Goal: Task Accomplishment & Management: Complete application form

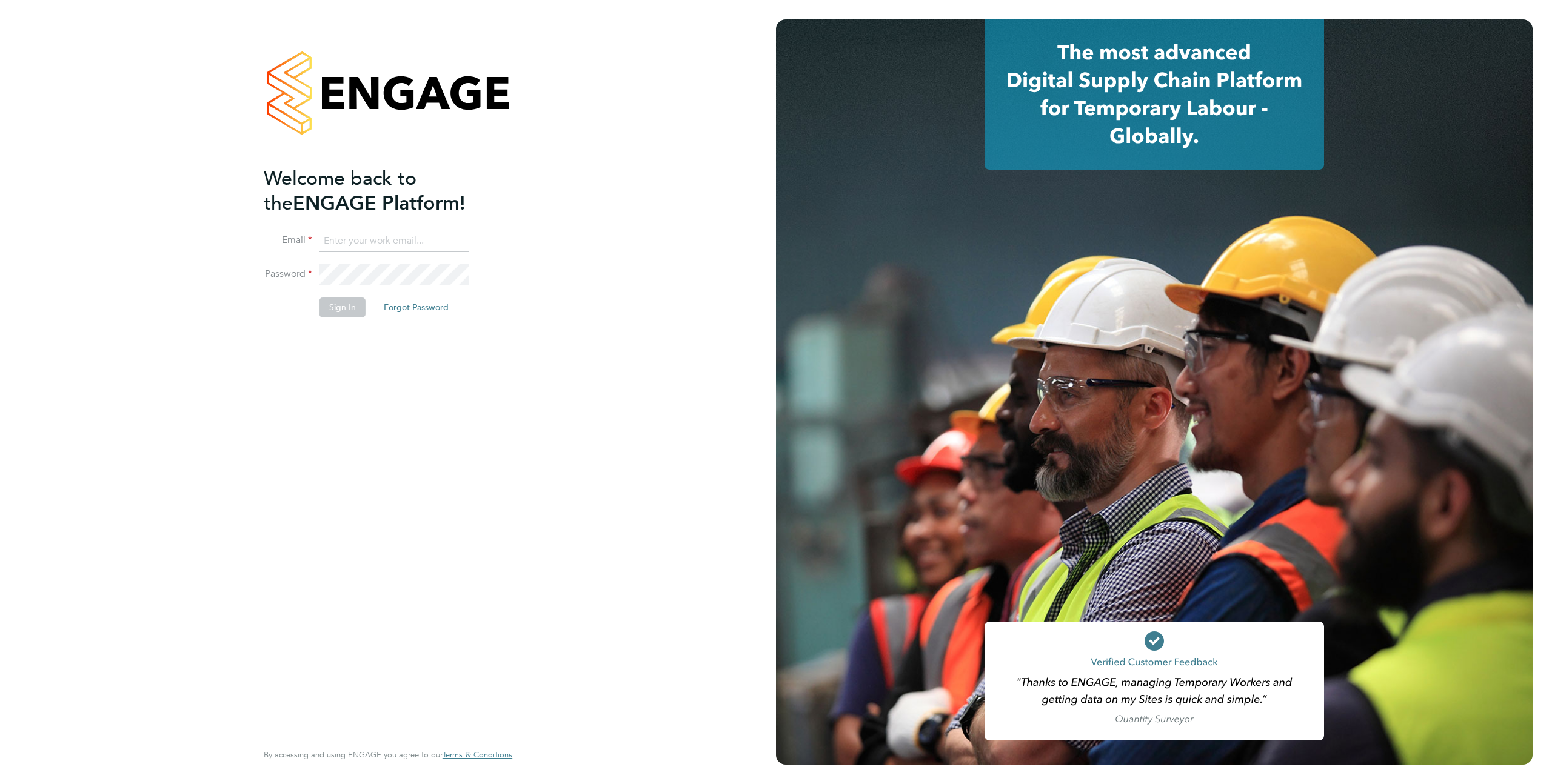
click at [366, 244] on input at bounding box center [394, 241] width 150 height 22
type input "[EMAIL_ADDRESS][DOMAIN_NAME]"
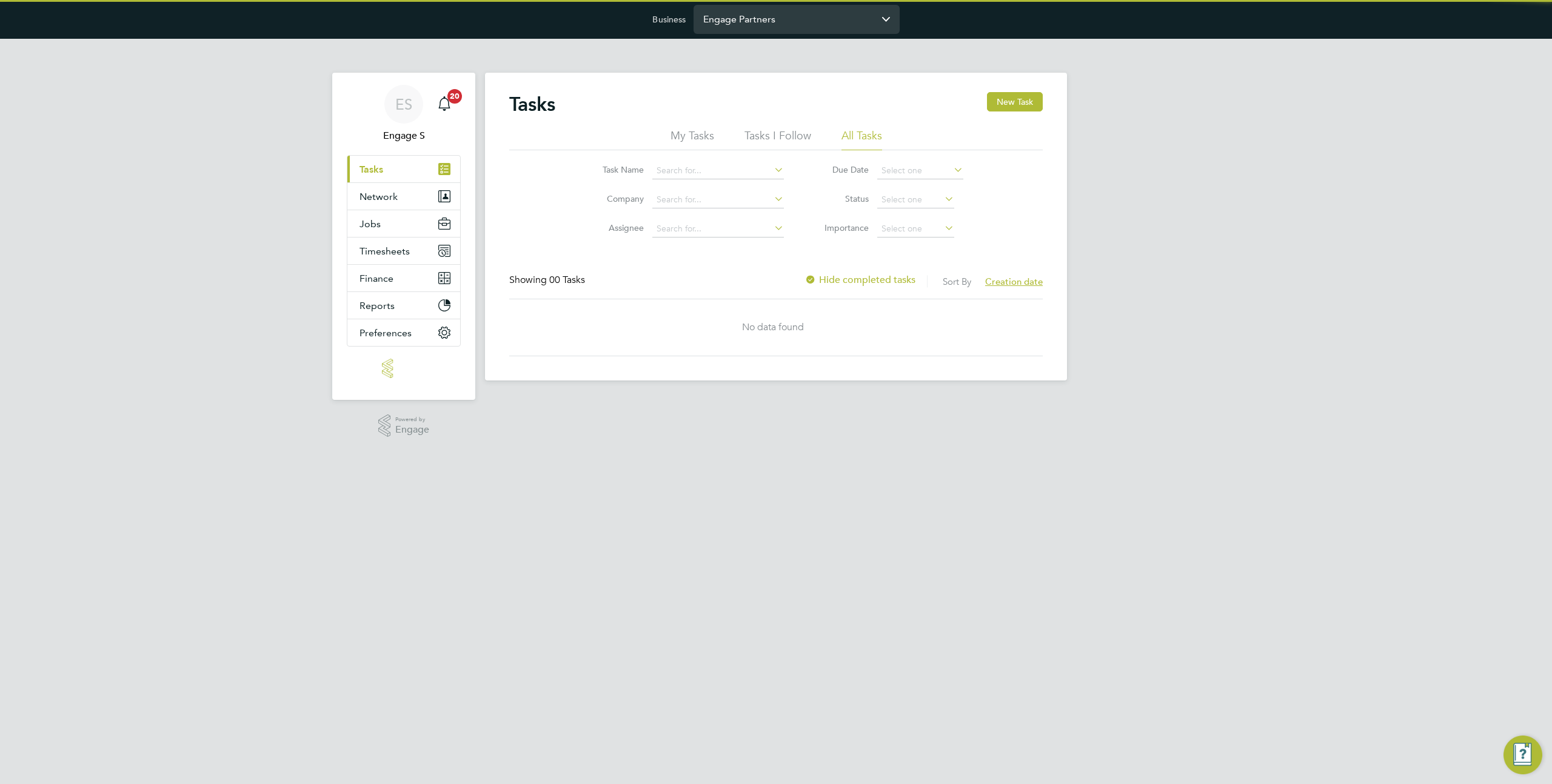
click at [777, 23] on input "Engage Partners" at bounding box center [797, 19] width 206 height 28
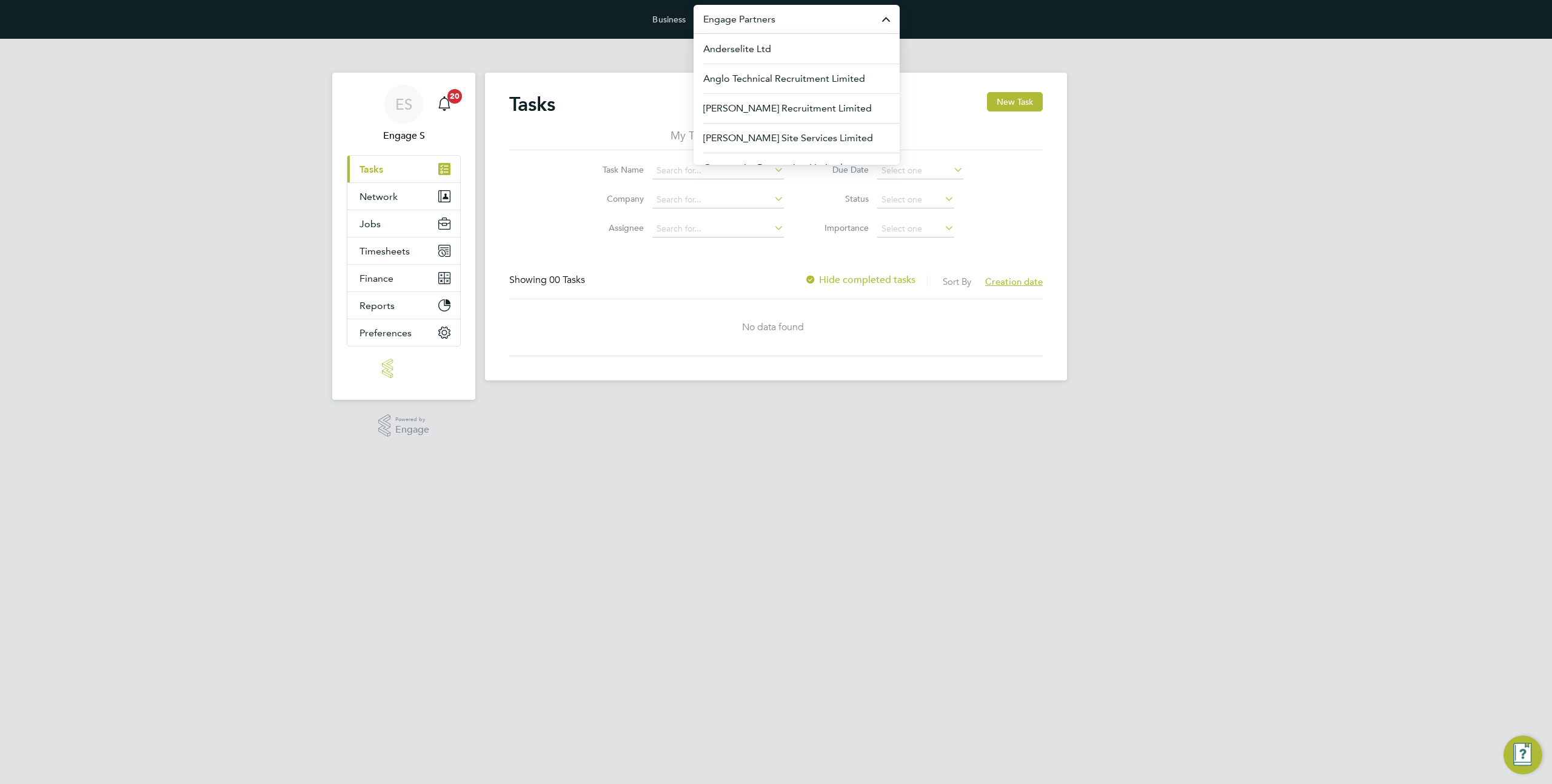
click at [777, 23] on input "Engage Partners" at bounding box center [797, 19] width 206 height 28
click at [751, 28] on input "rand" at bounding box center [797, 19] width 206 height 28
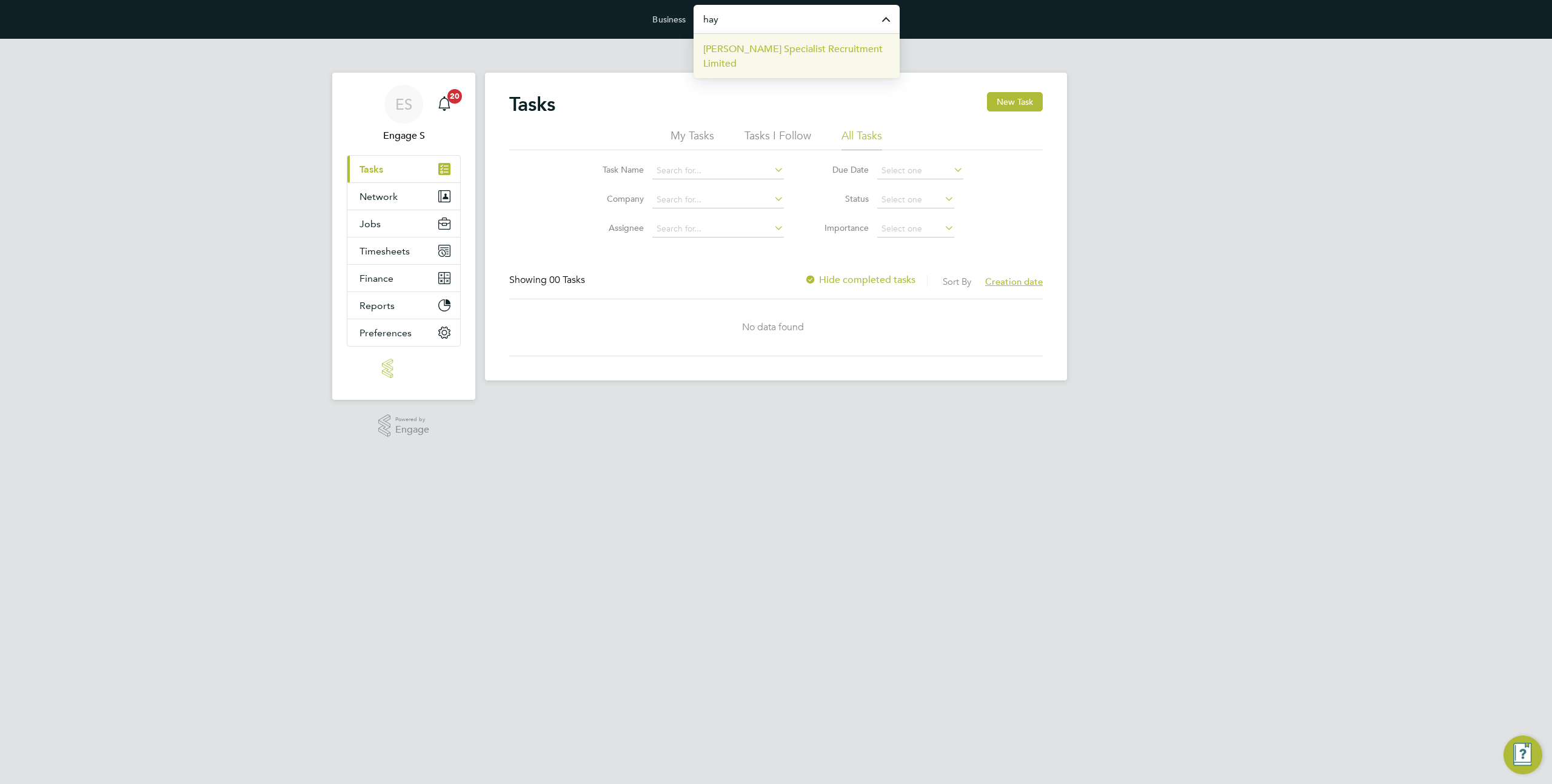
click at [742, 50] on span "Hays Specialist Recruitment Limited" at bounding box center [796, 56] width 187 height 29
type input "Hays Specialist Recruitment Limited"
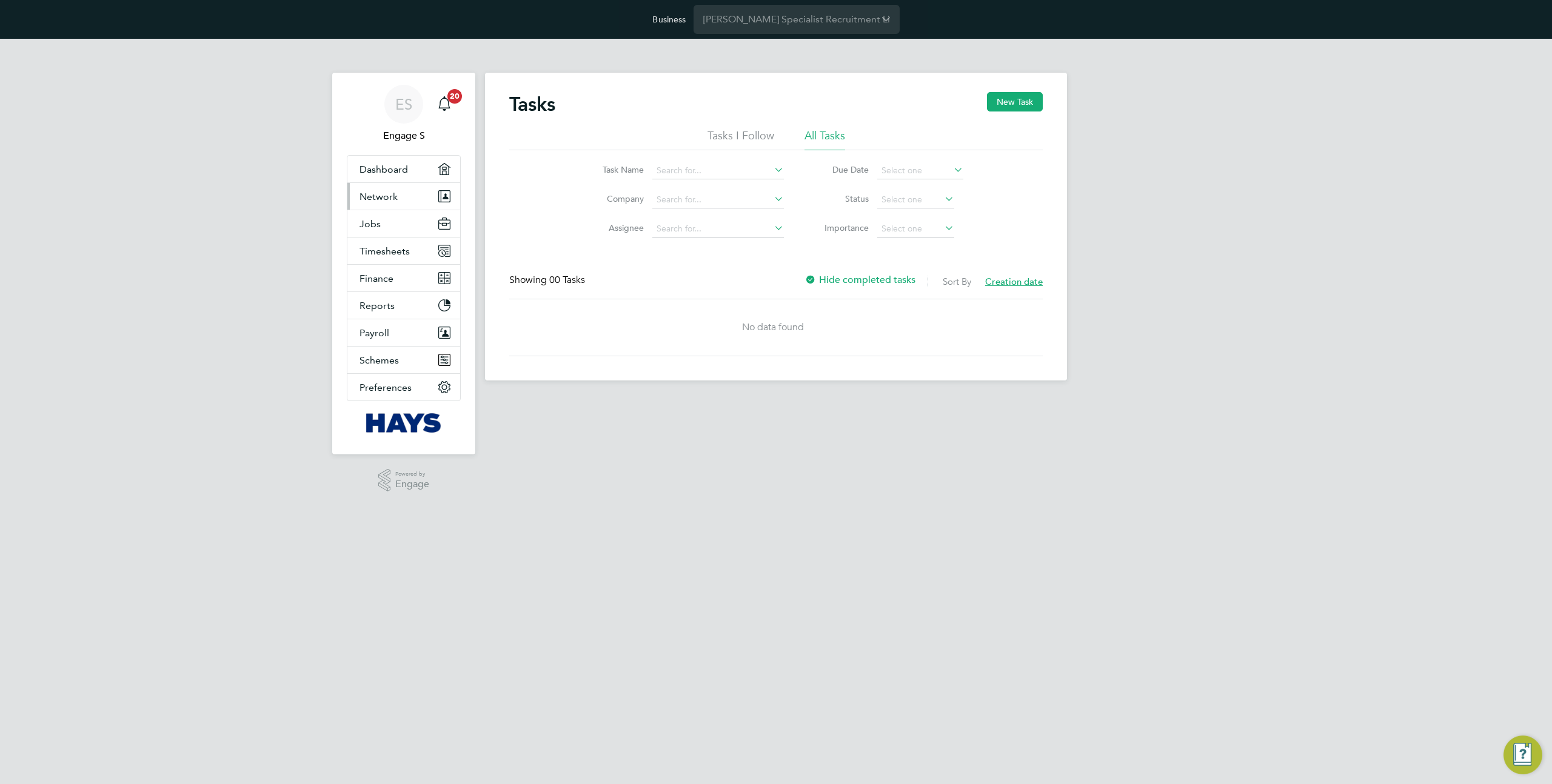
click at [397, 191] on button "Network" at bounding box center [403, 197] width 113 height 27
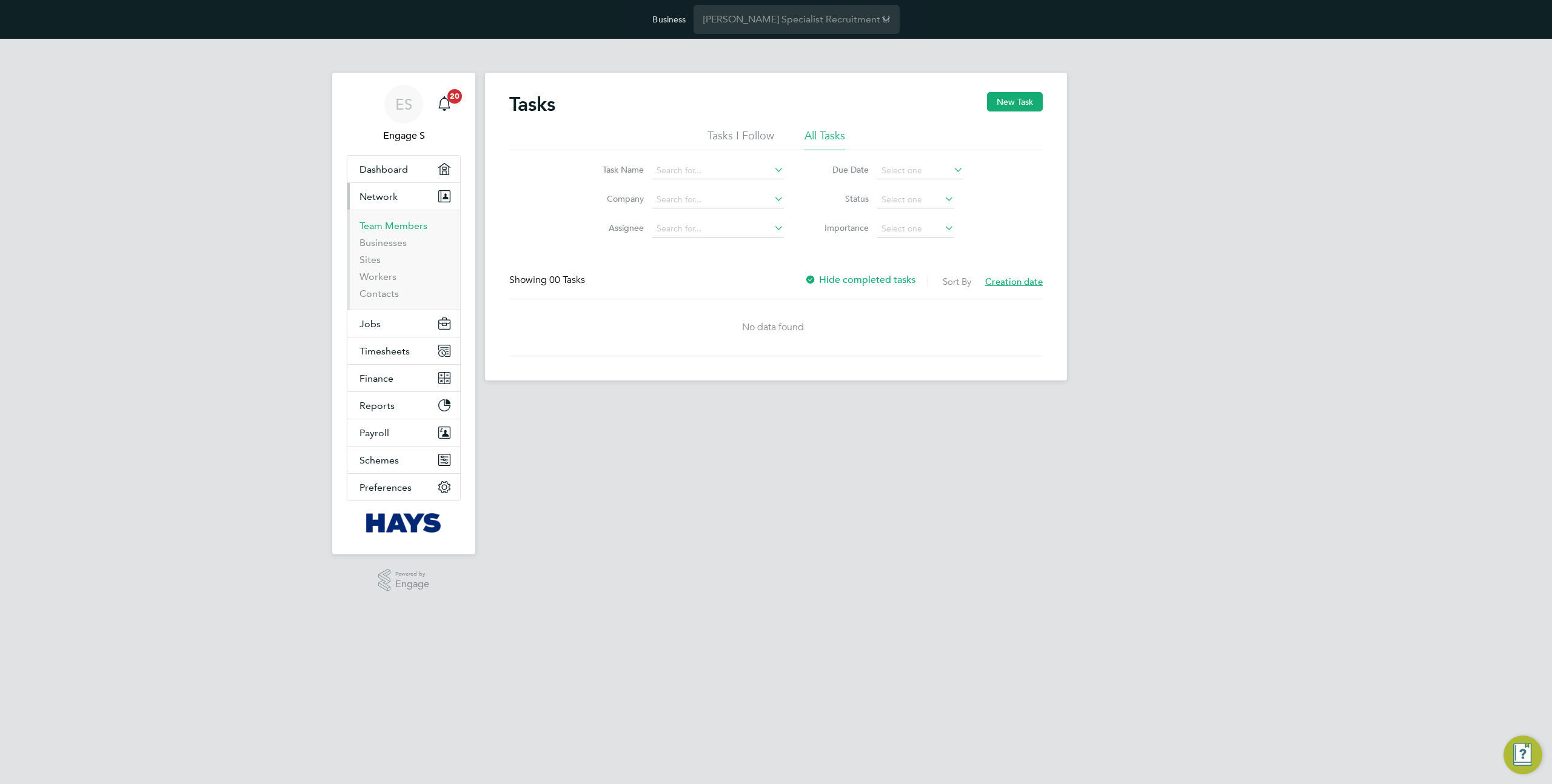
click at [396, 223] on link "Team Members" at bounding box center [393, 226] width 68 height 12
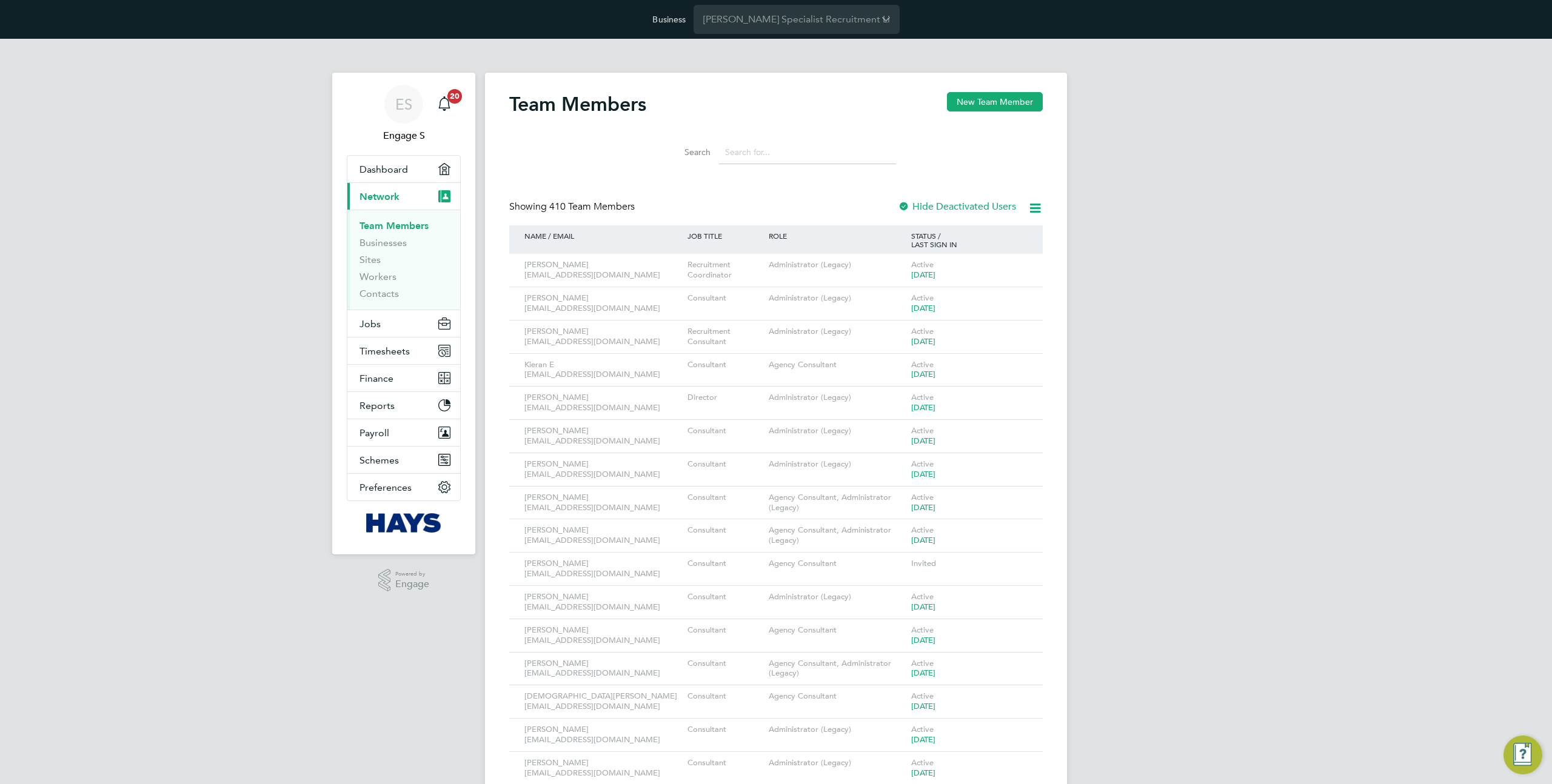
click at [386, 284] on li "Workers" at bounding box center [405, 279] width 91 height 17
click at [383, 280] on link "Workers" at bounding box center [378, 277] width 37 height 12
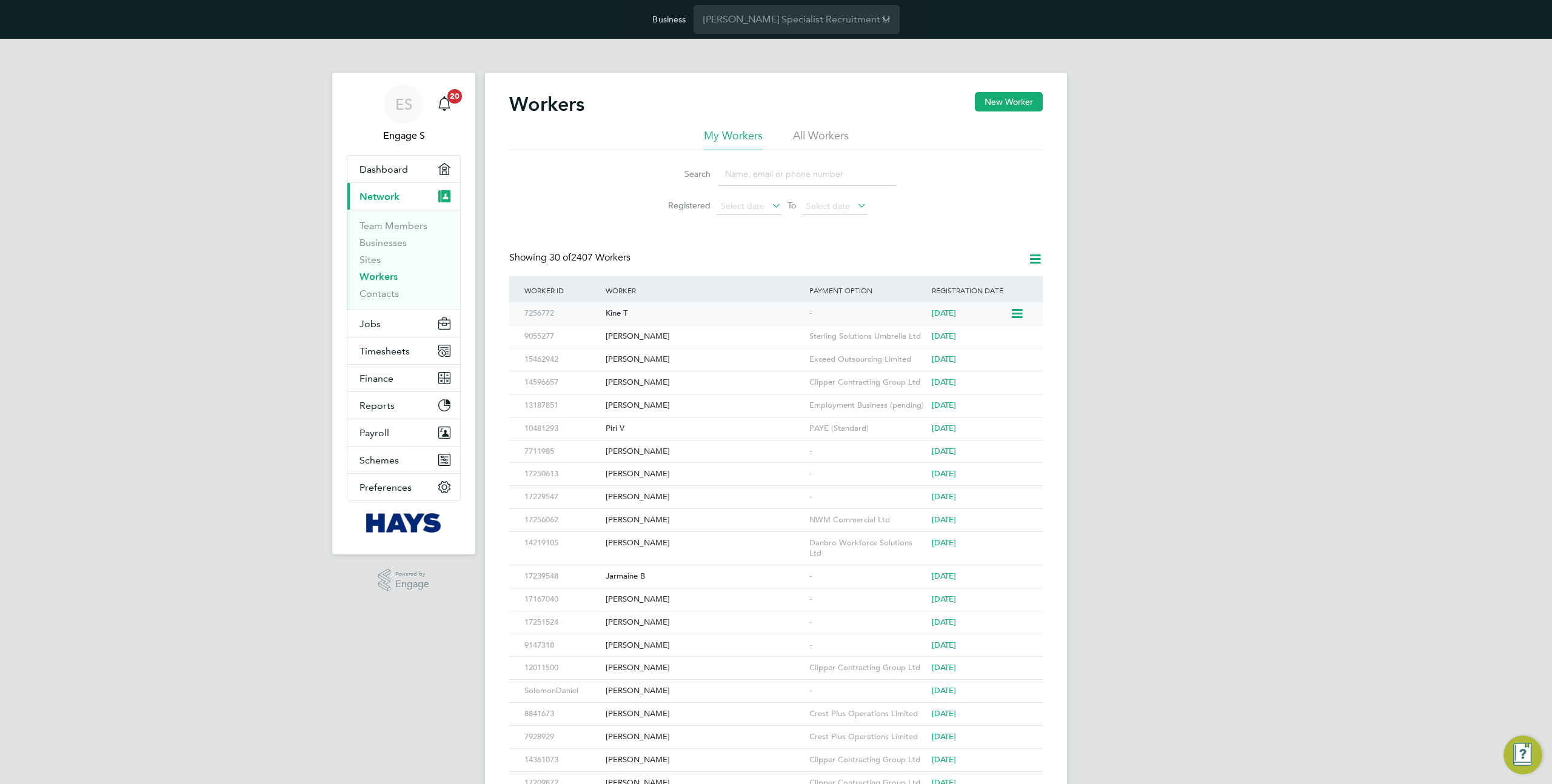
click at [643, 316] on div "Kine T" at bounding box center [704, 313] width 203 height 23
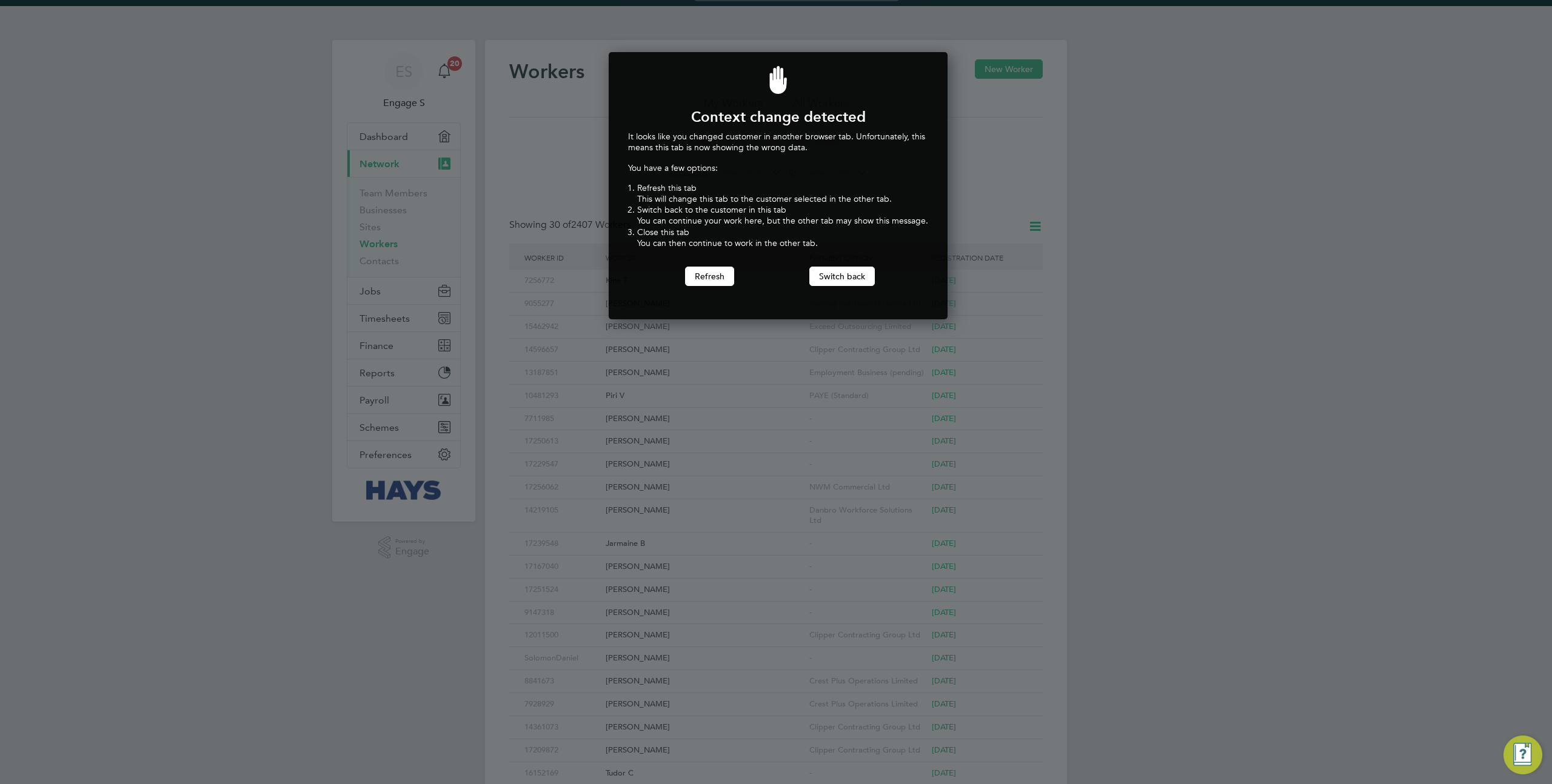
scroll to position [35, 0]
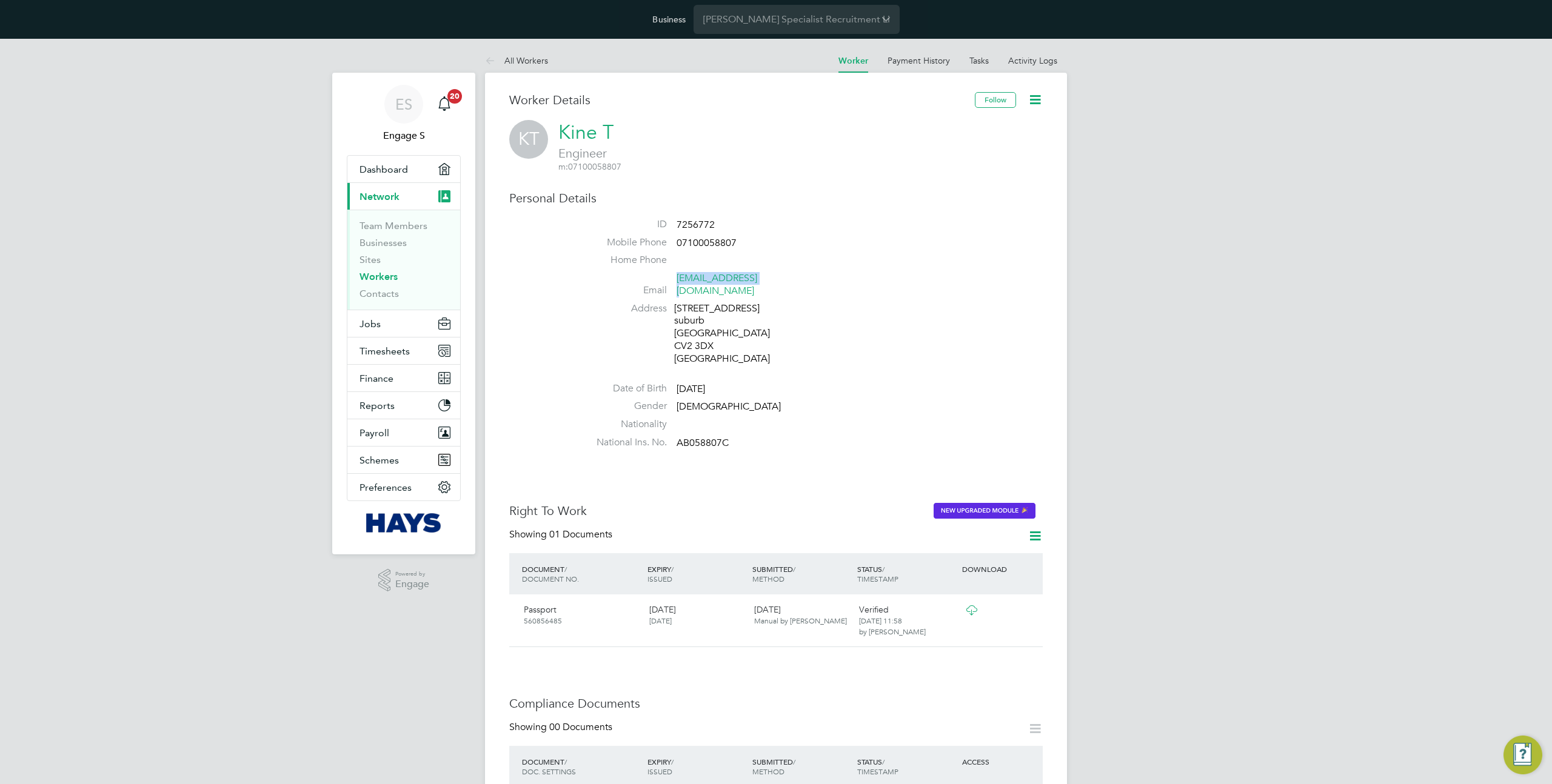
drag, startPoint x: 764, startPoint y: 276, endPoint x: 678, endPoint y: 277, distance: 86.0
click at [678, 277] on span "[EMAIL_ADDRESS][DOMAIN_NAME]" at bounding box center [734, 284] width 116 height 25
copy link "[EMAIL_ADDRESS][DOMAIN_NAME]"
click at [786, 20] on input "Hays Specialist Recruitment Limited" at bounding box center [797, 19] width 206 height 28
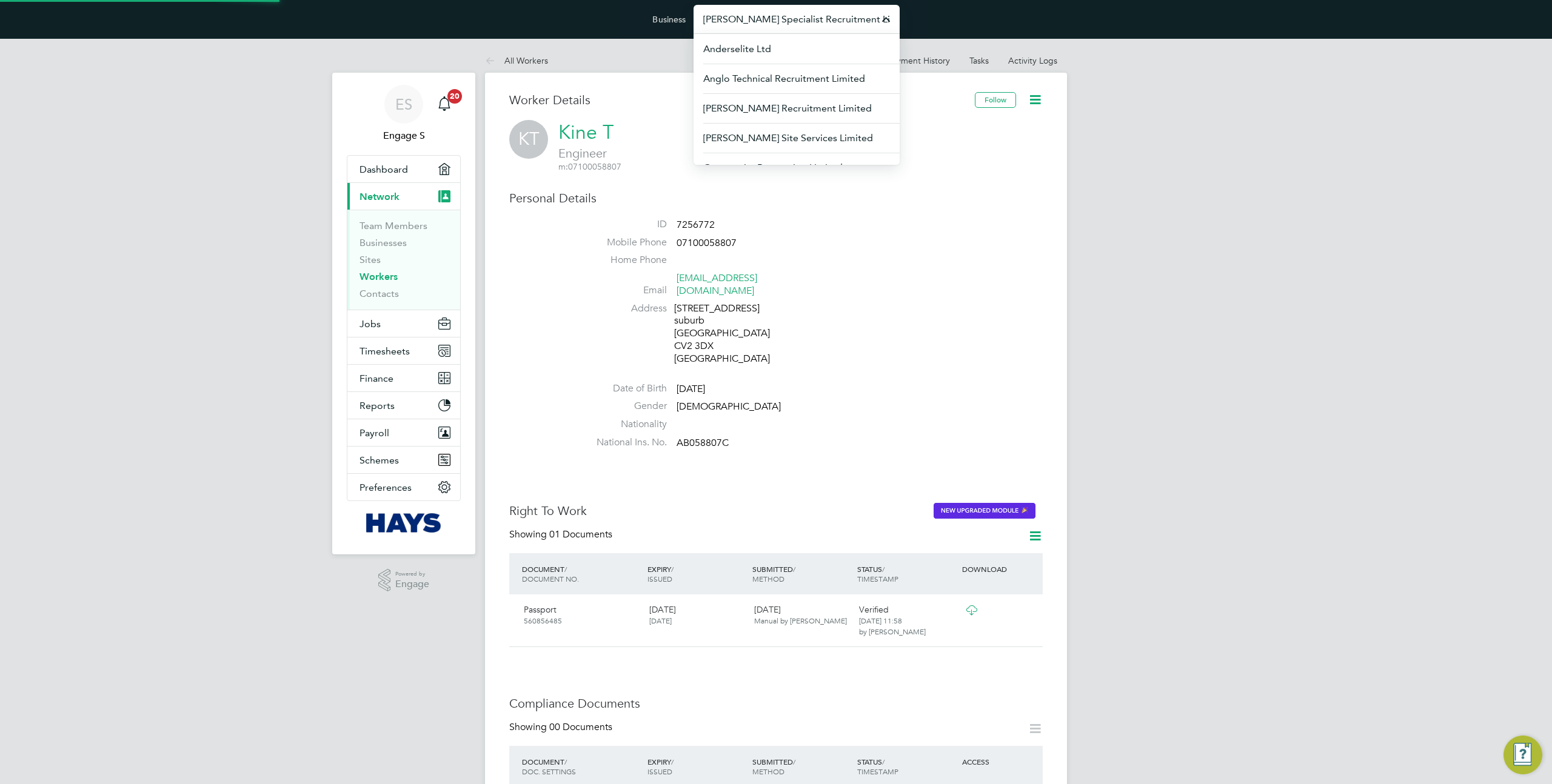
click at [786, 20] on input "Hays Specialist Recruitment Limited" at bounding box center [797, 19] width 206 height 28
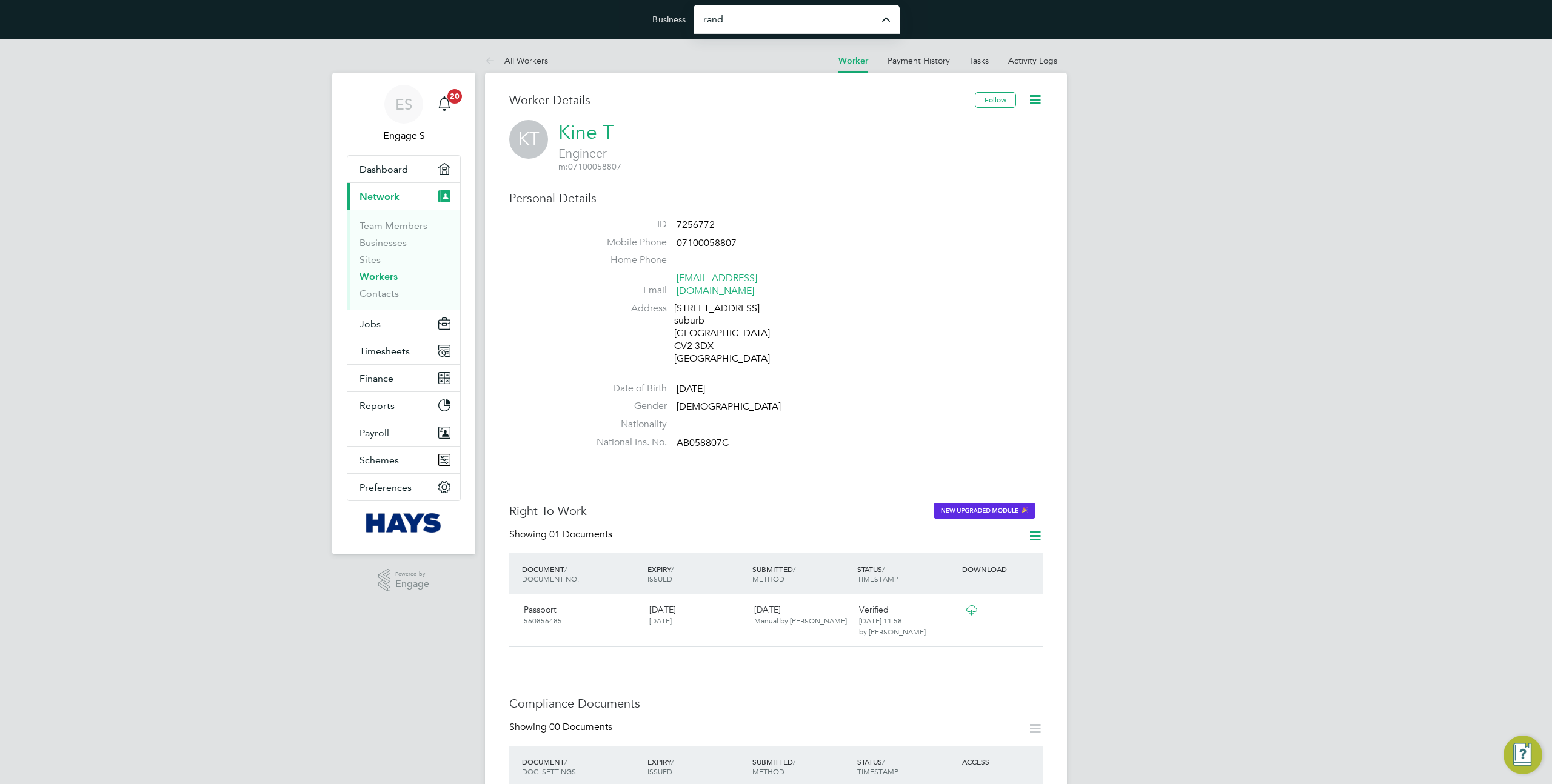
type input "Randstad Solutions Limited"
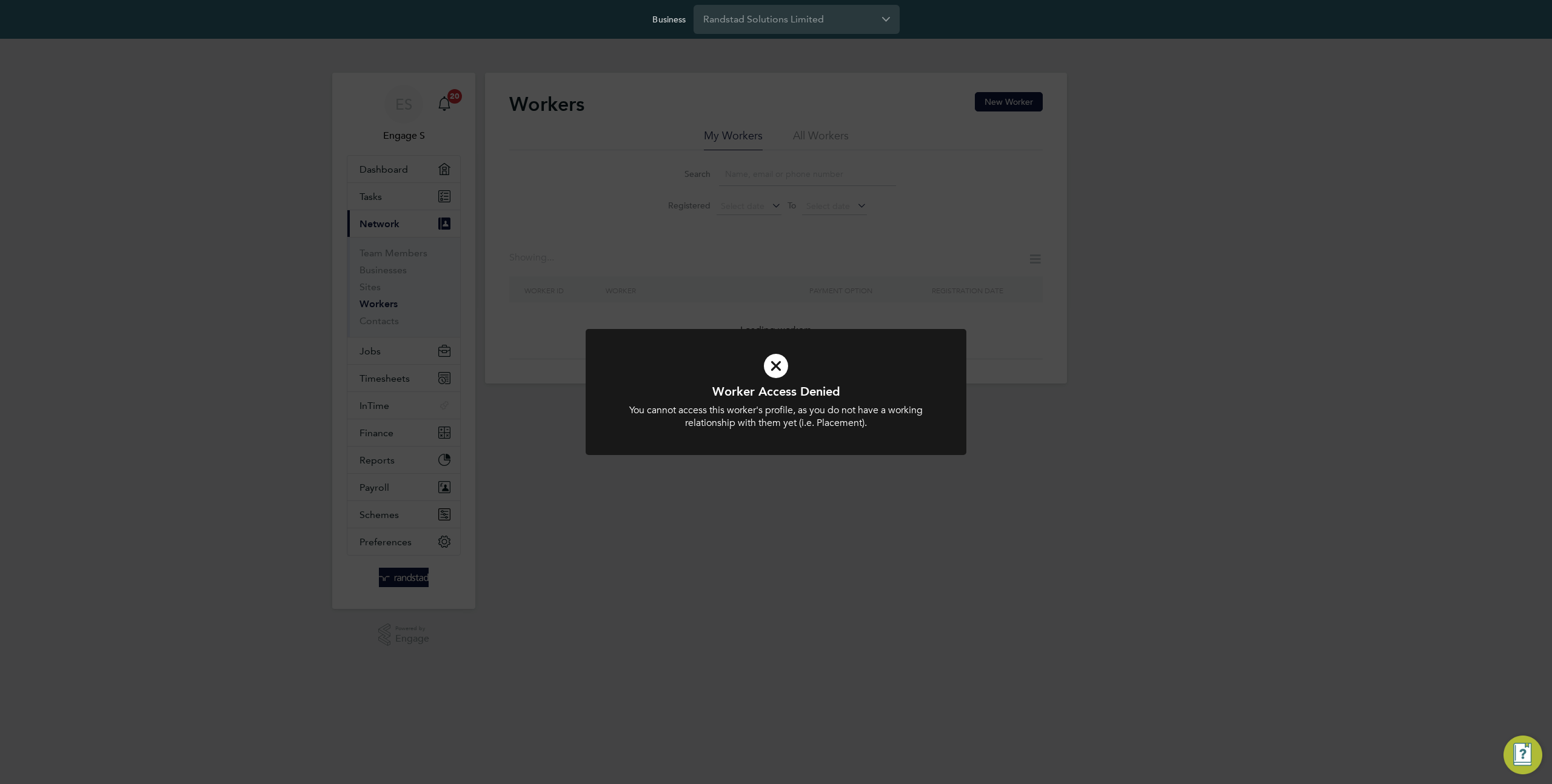
click at [716, 286] on div "Worker Access Denied You cannot access this worker's profile, as you do not hav…" at bounding box center [776, 392] width 1552 height 784
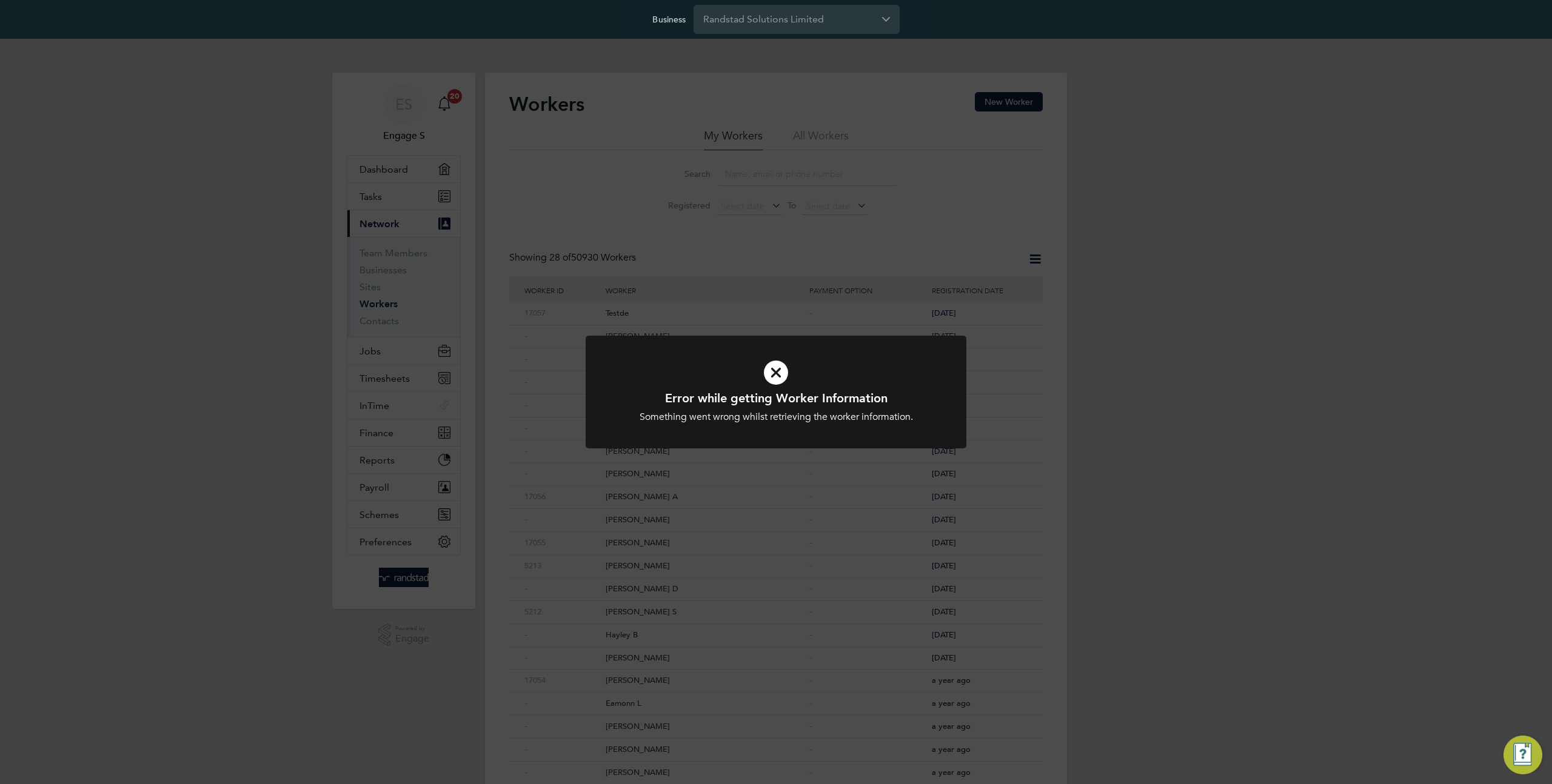
click at [384, 306] on div "Error while getting Worker Information Something went wrong whilst retrieving t…" at bounding box center [776, 392] width 1552 height 784
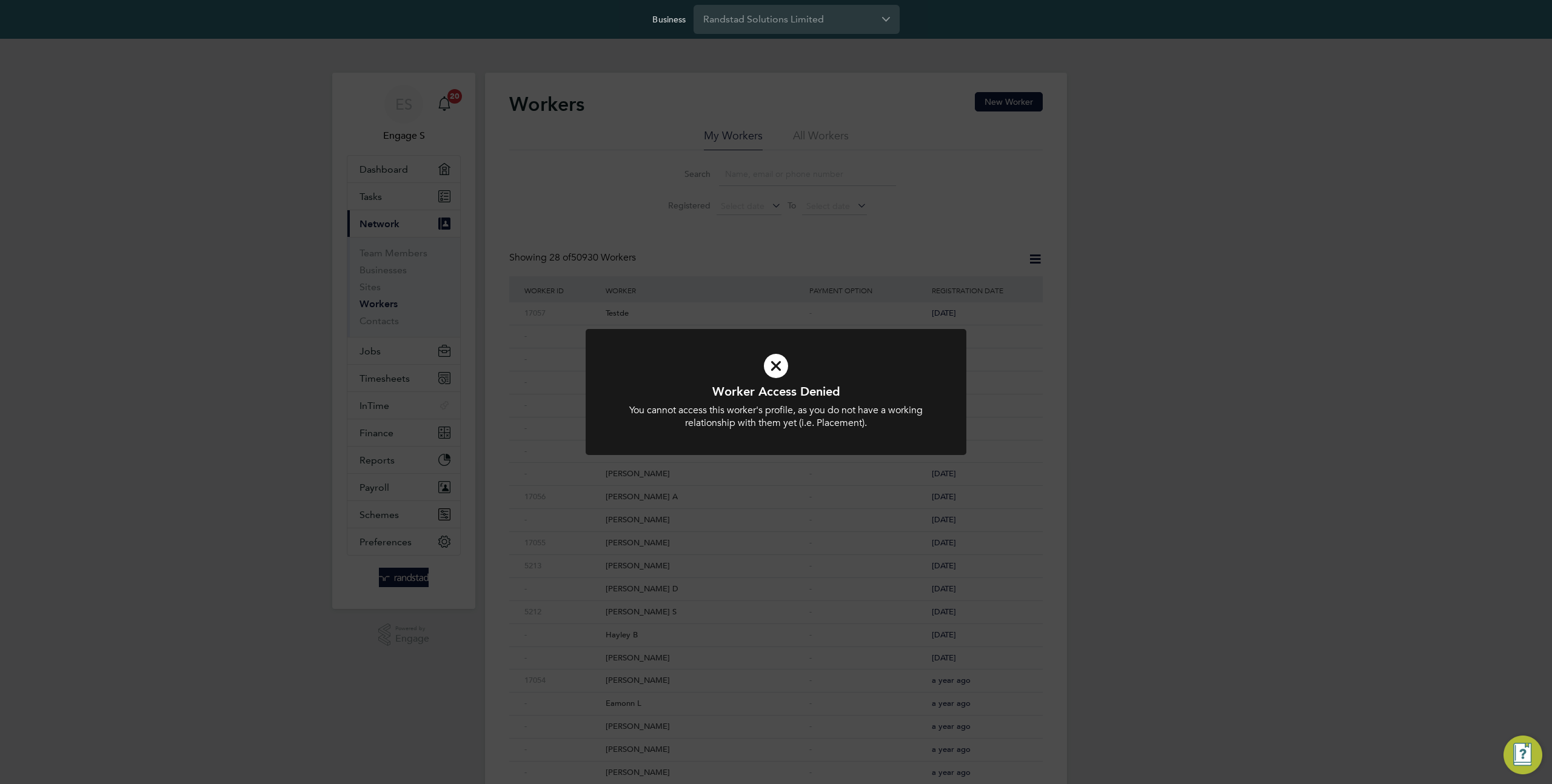
click at [385, 305] on div "Worker Access Denied You cannot access this worker's profile, as you do not hav…" at bounding box center [776, 392] width 1552 height 784
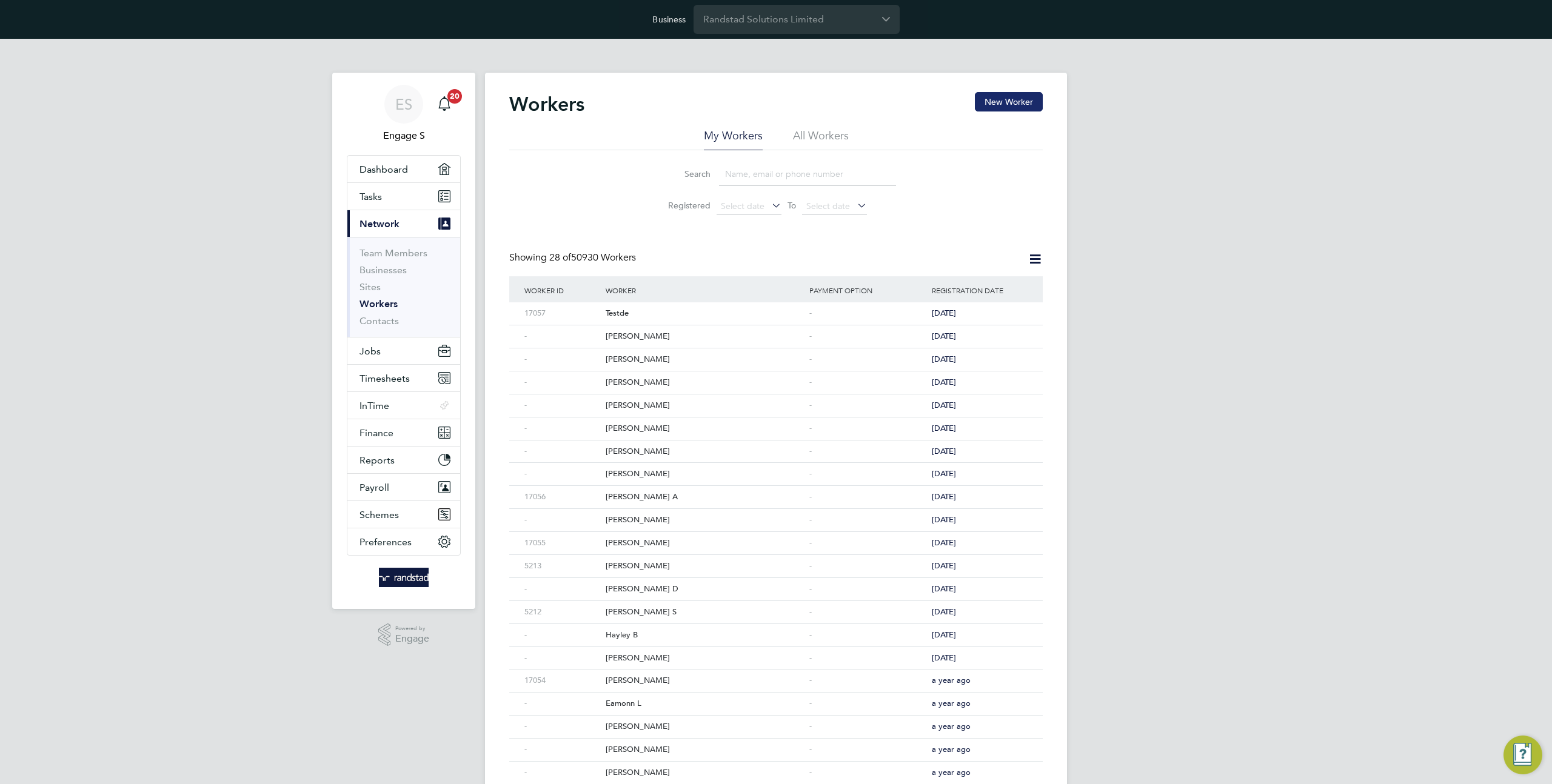
click at [1024, 110] on button "New Worker" at bounding box center [1009, 101] width 68 height 19
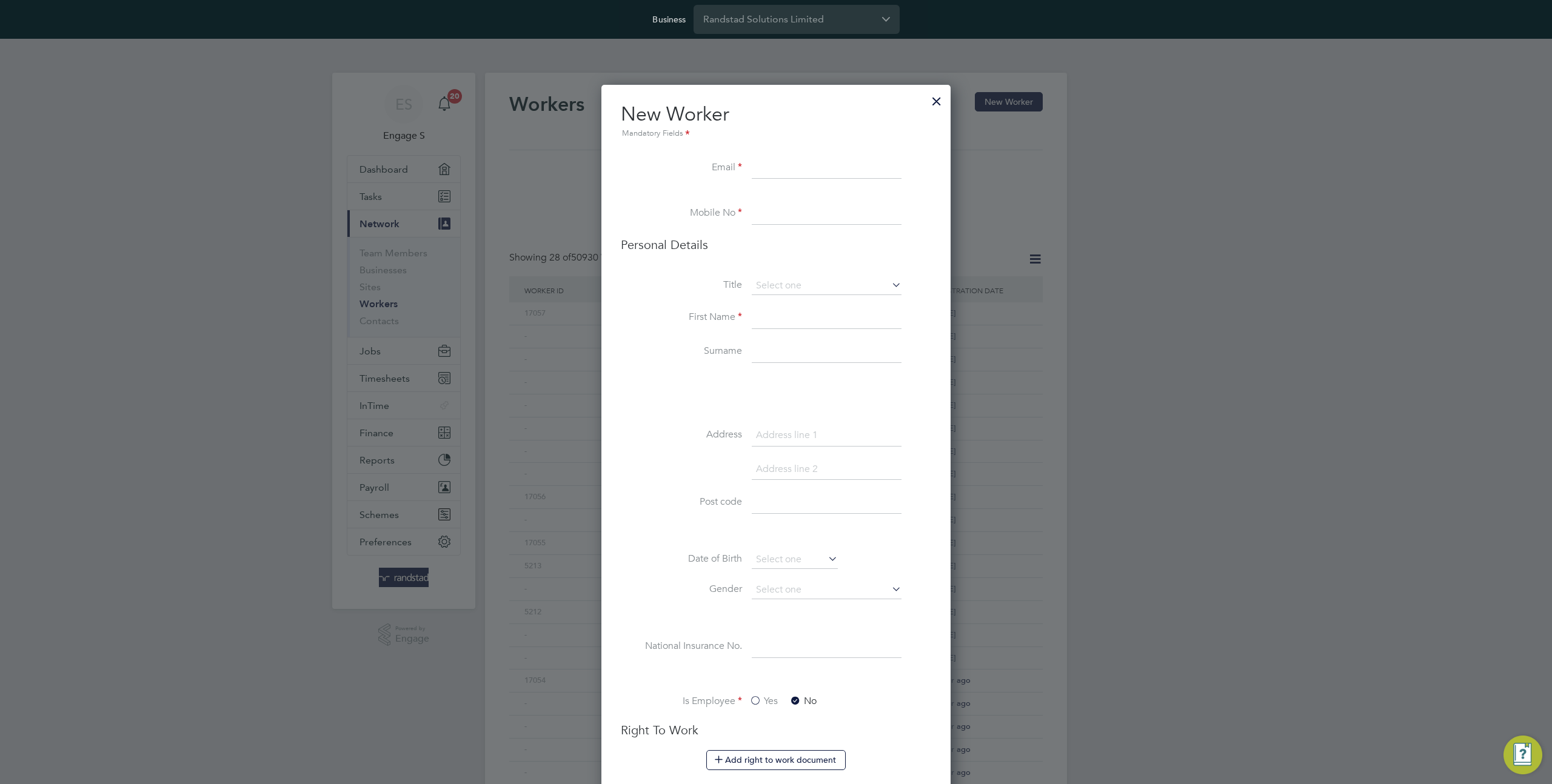
scroll to position [1243, 350]
click at [792, 166] on input at bounding box center [826, 168] width 150 height 22
paste input "[EMAIL_ADDRESS][DOMAIN_NAME]"
type input "[EMAIL_ADDRESS][DOMAIN_NAME]"
click at [921, 151] on li "New Worker Mandatory Fields" at bounding box center [776, 130] width 311 height 56
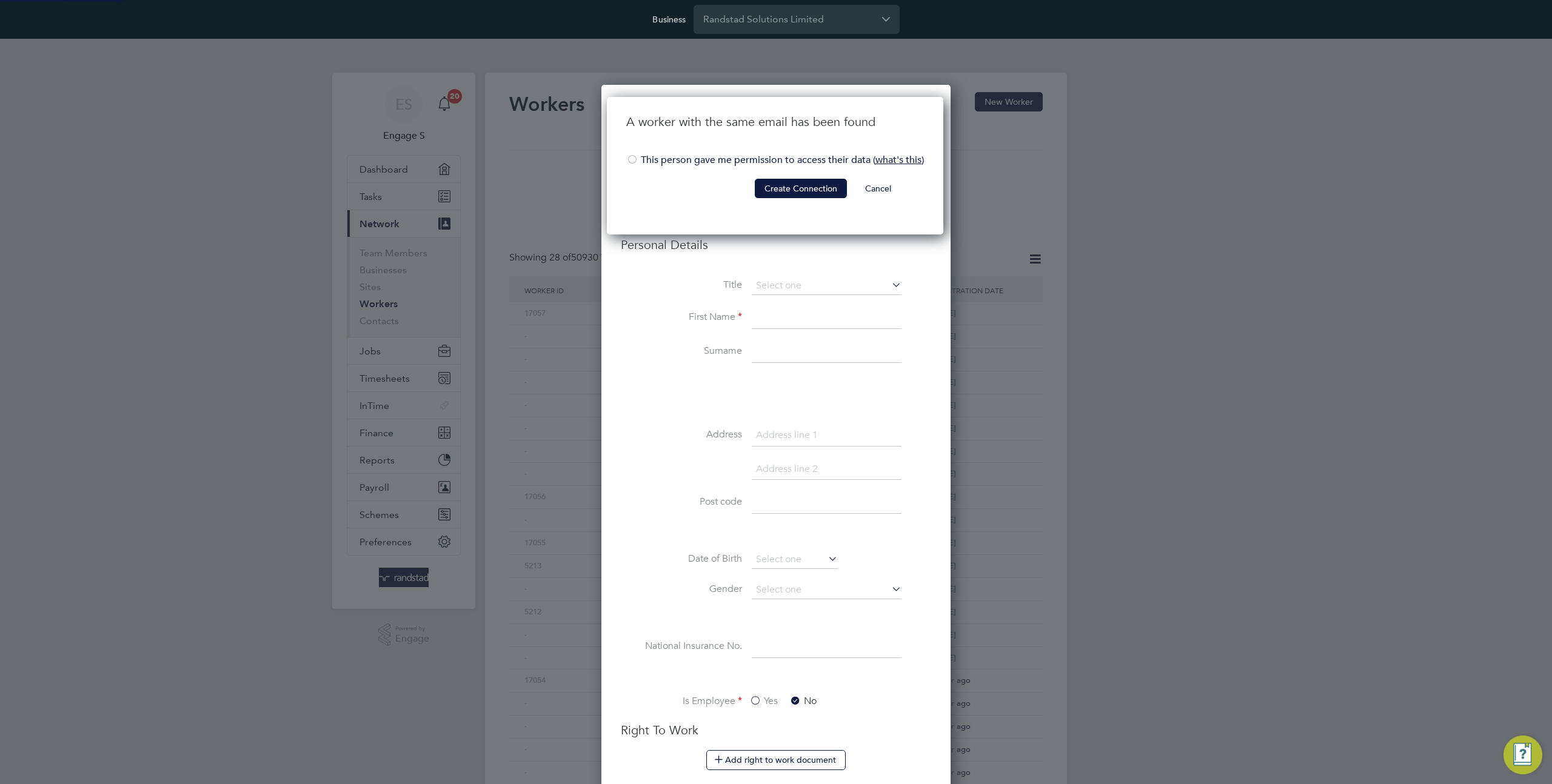
scroll to position [139, 338]
click at [873, 186] on button "Cancel" at bounding box center [878, 188] width 45 height 19
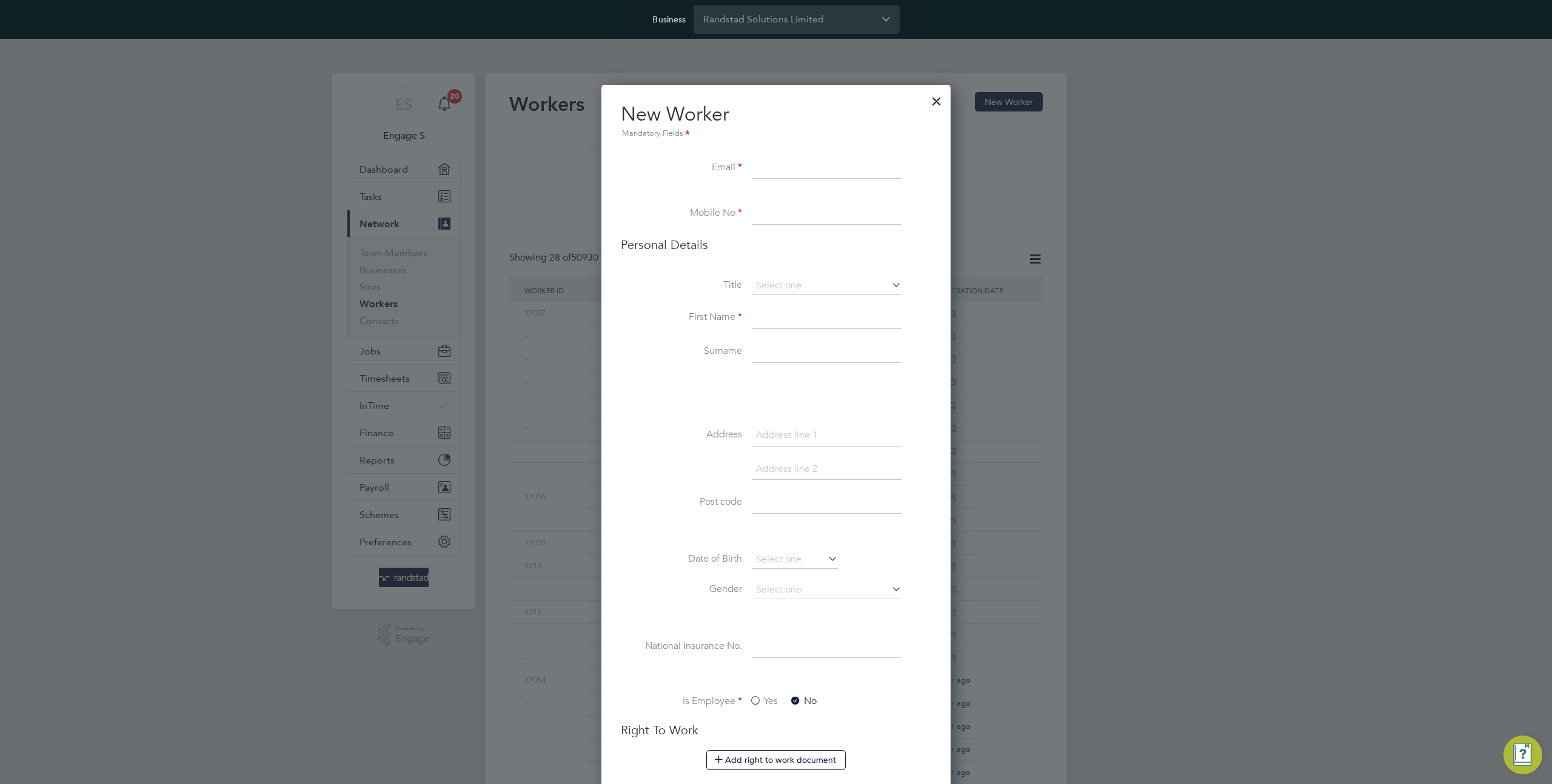
click at [940, 100] on div at bounding box center [937, 98] width 22 height 22
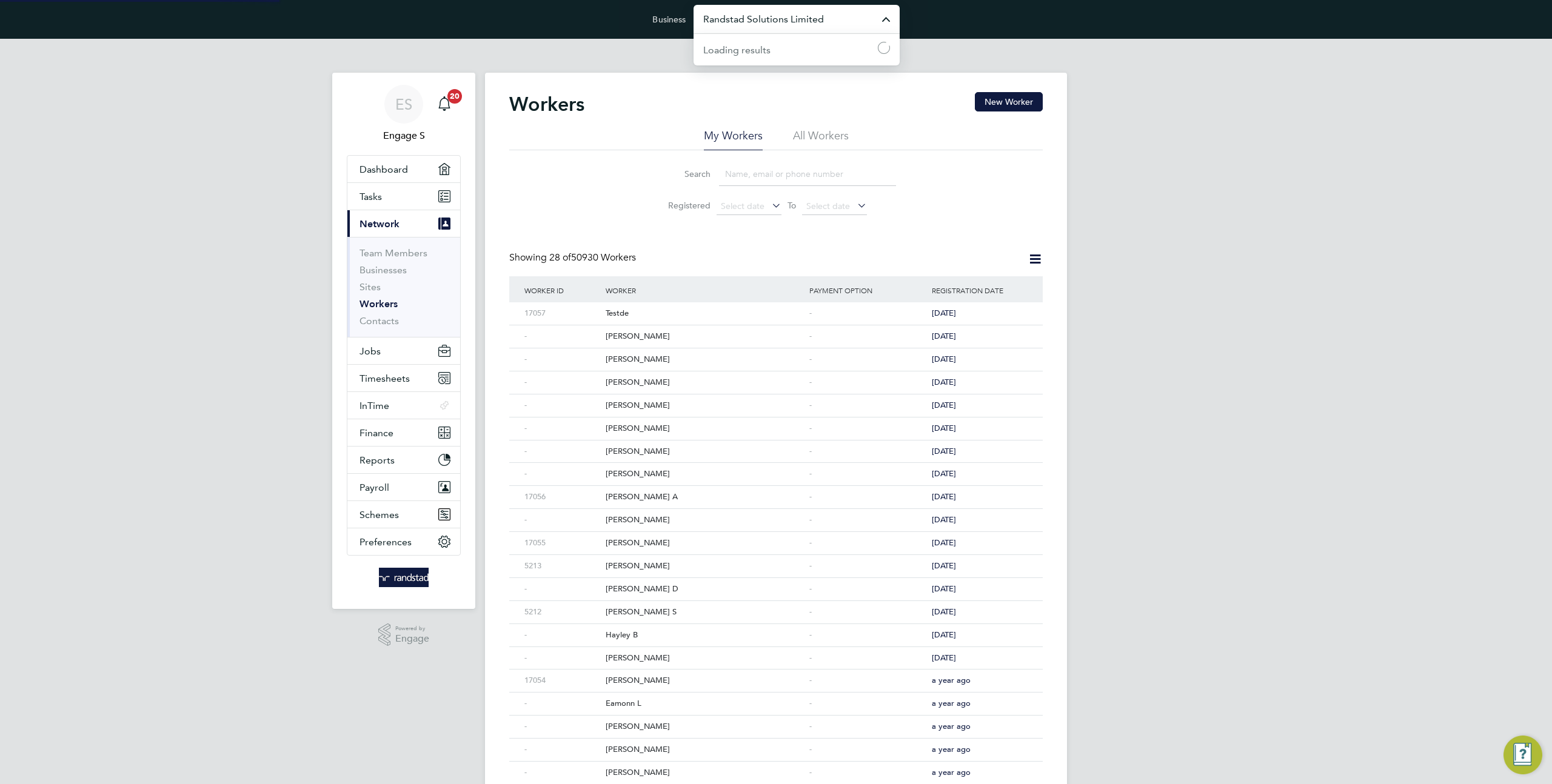
click at [781, 28] on input "Randstad Solutions Limited" at bounding box center [797, 19] width 206 height 28
click at [784, 76] on span "Demo ENGAGE End Hirer" at bounding box center [761, 78] width 116 height 14
type input "Demo ENGAGE End Hirer"
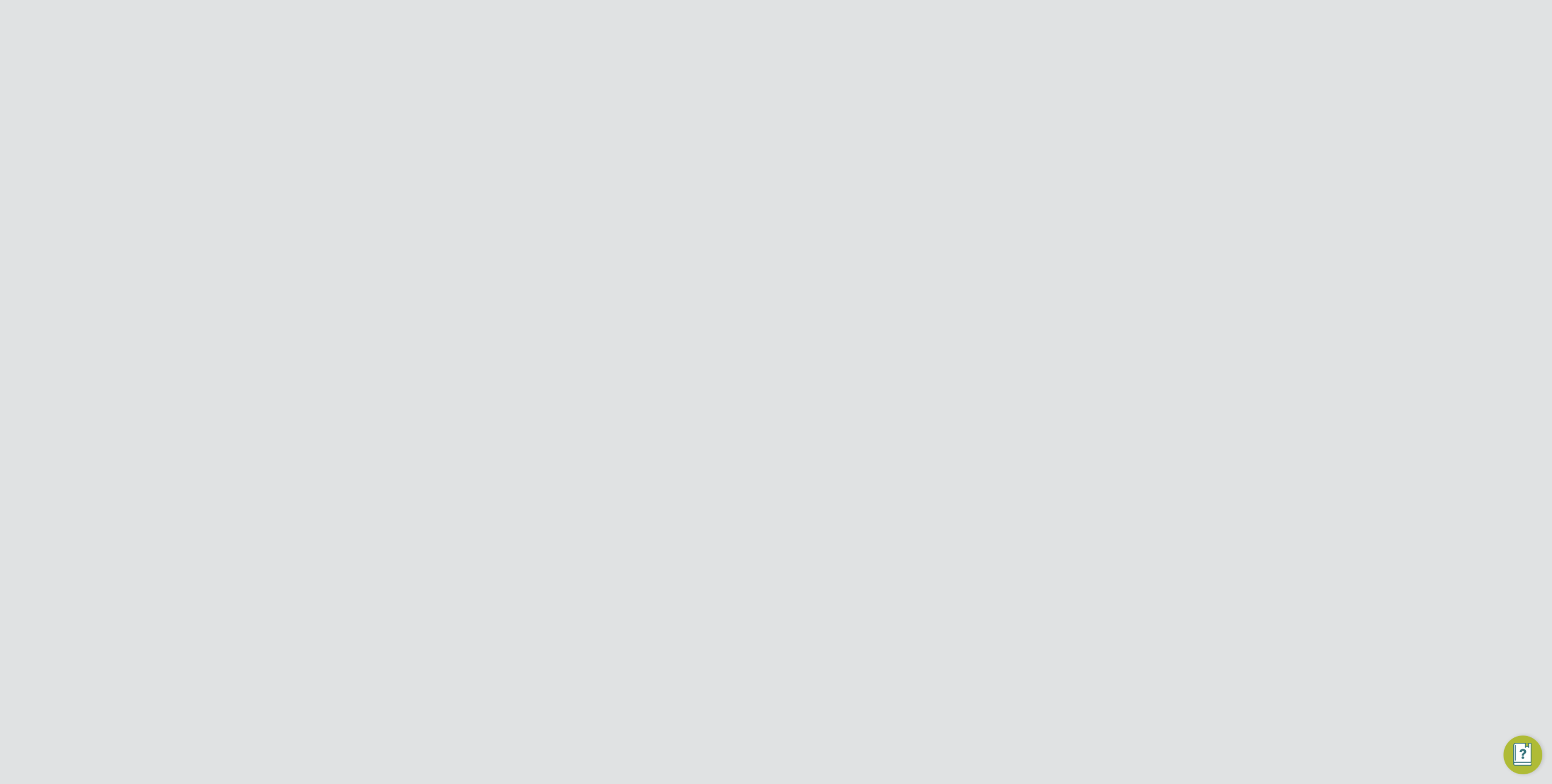
click at [732, 14] on input "Demo ENGAGE End Hirer" at bounding box center [797, 19] width 206 height 28
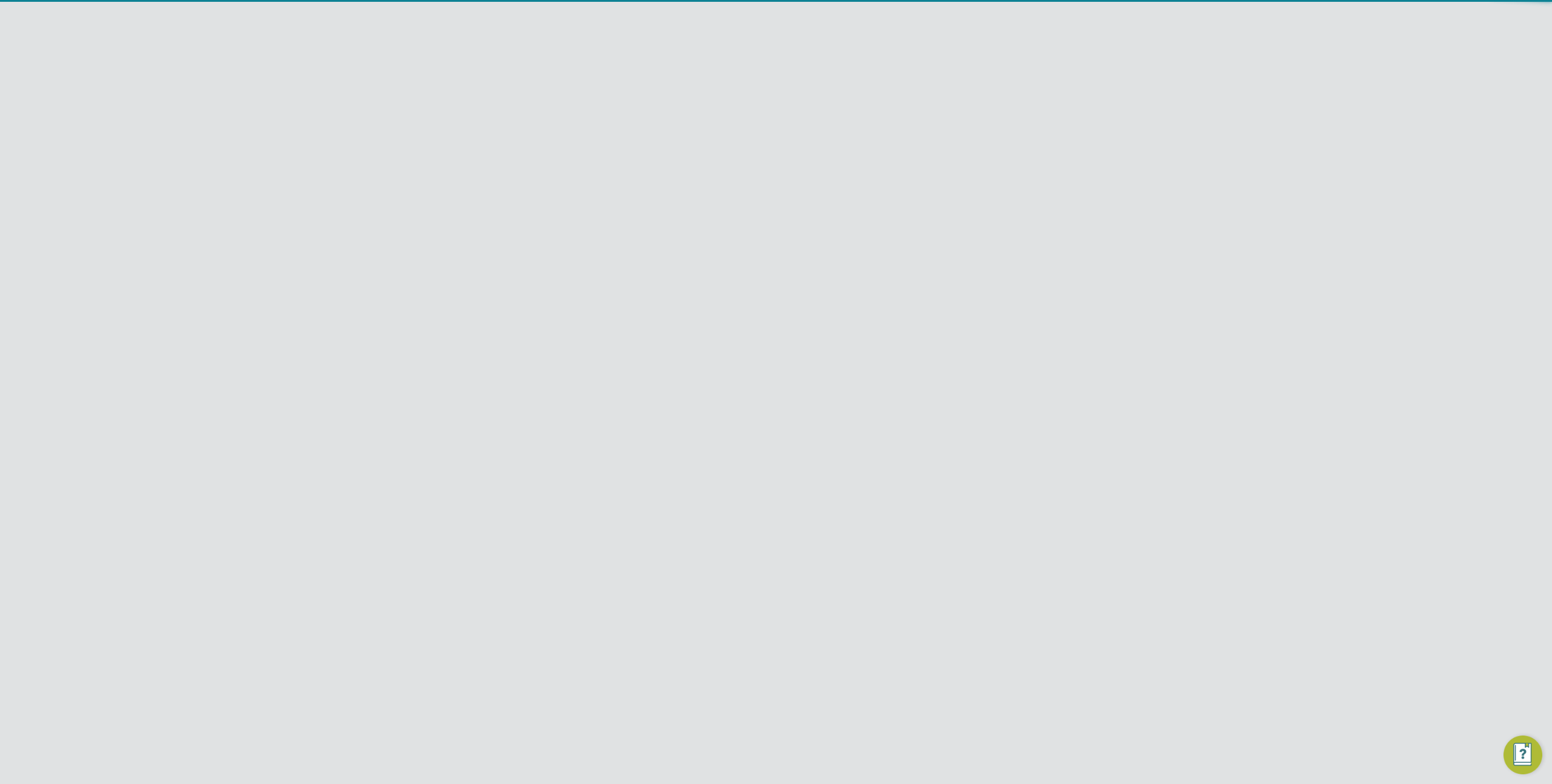
click at [758, 53] on span "Demo ENGAGE Agency" at bounding box center [756, 49] width 106 height 14
type input "Demo ENGAGE Agency"
click at [994, 109] on button "New Worker" at bounding box center [1009, 101] width 68 height 19
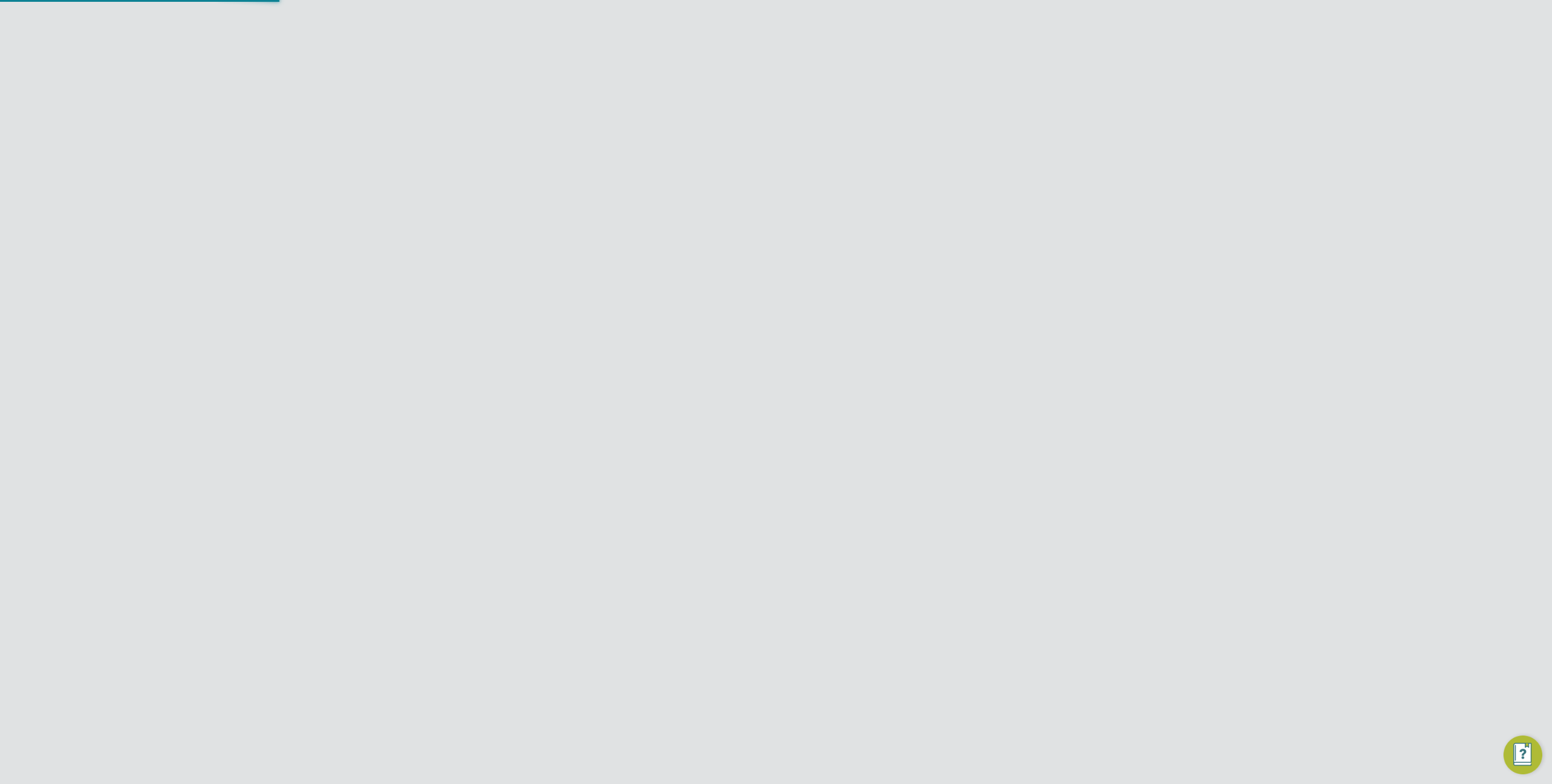
scroll to position [1289, 494]
click at [747, 171] on input at bounding box center [754, 168] width 150 height 22
paste input "[EMAIL_ADDRESS][DOMAIN_NAME]"
type input "[EMAIL_ADDRESS][DOMAIN_NAME]"
click at [911, 202] on li at bounding box center [776, 197] width 455 height 12
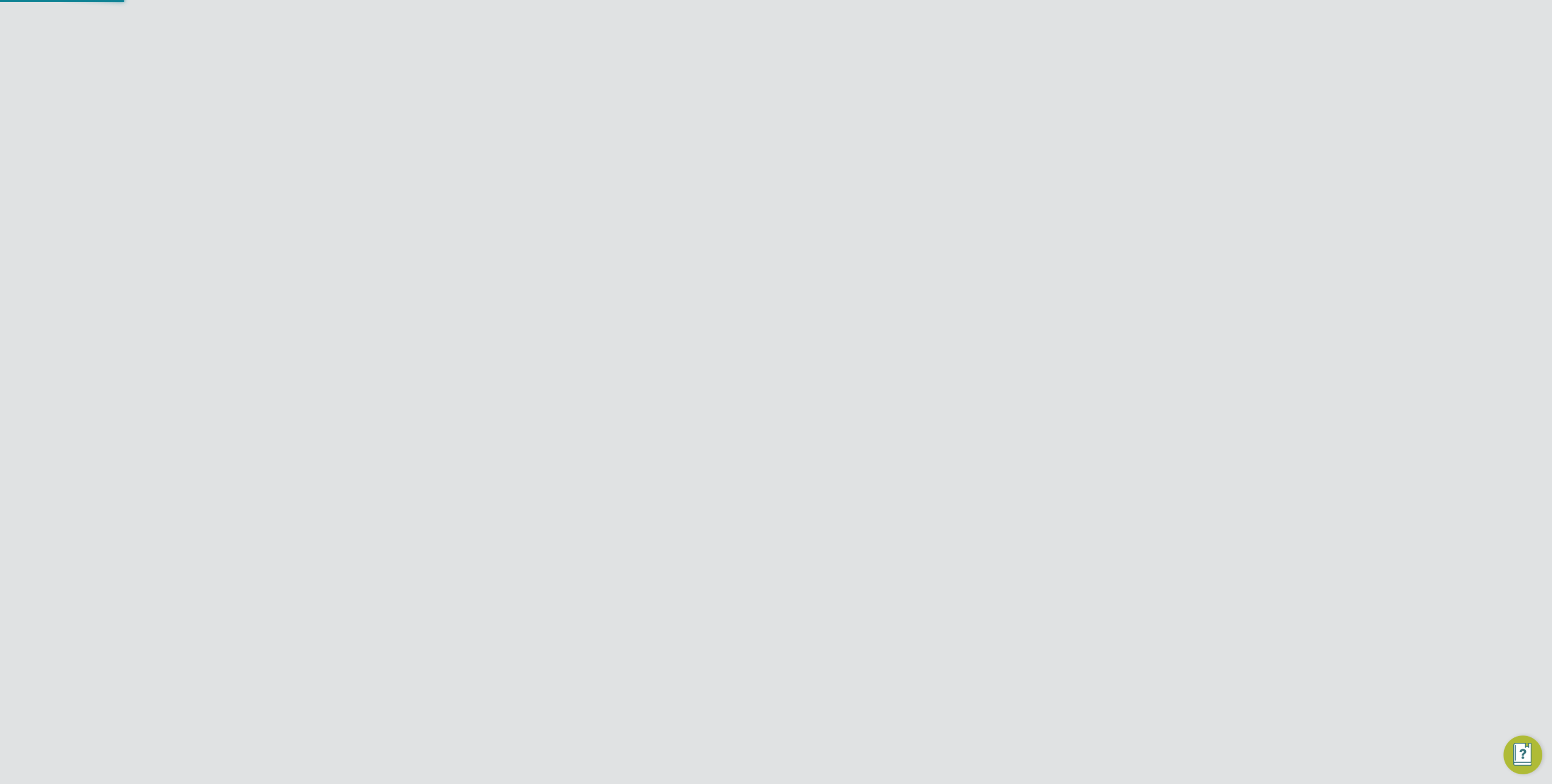
scroll to position [172, 338]
click at [771, 203] on li "This person gave me permission to access their data ( what's this )" at bounding box center [775, 201] width 298 height 25
click at [696, 195] on li "This person gave me permission to access their data ( what's this )" at bounding box center [775, 201] width 298 height 25
click at [881, 221] on button "Cancel" at bounding box center [878, 222] width 45 height 19
click at [758, 166] on input at bounding box center [754, 168] width 150 height 22
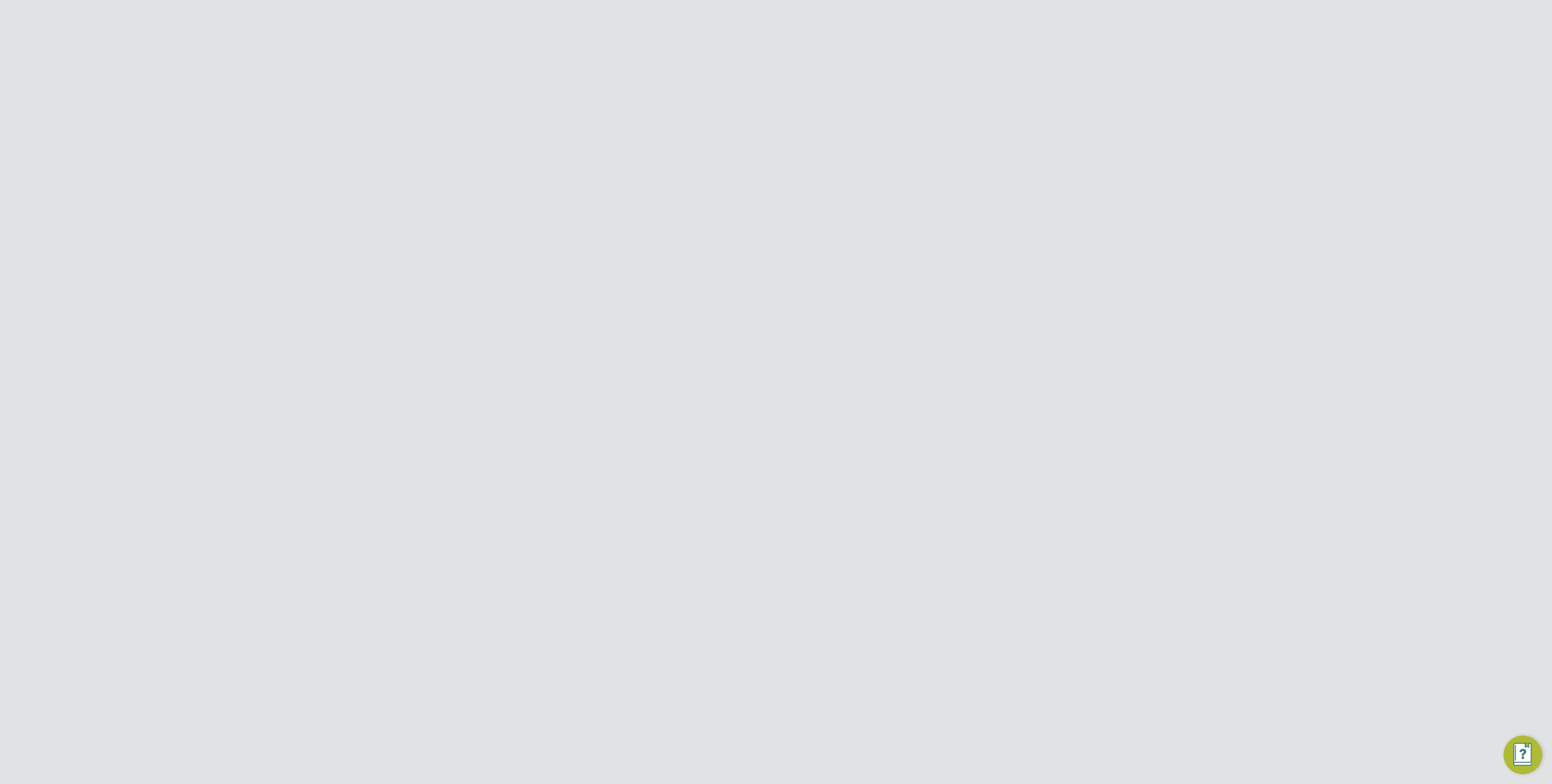
click at [994, 115] on h2 "New Worker Mandatory Fields" at bounding box center [776, 121] width 455 height 38
click at [1005, 103] on div at bounding box center [1009, 98] width 22 height 22
click at [998, 107] on button "New Worker" at bounding box center [1009, 101] width 68 height 19
click at [727, 168] on input at bounding box center [754, 168] width 150 height 22
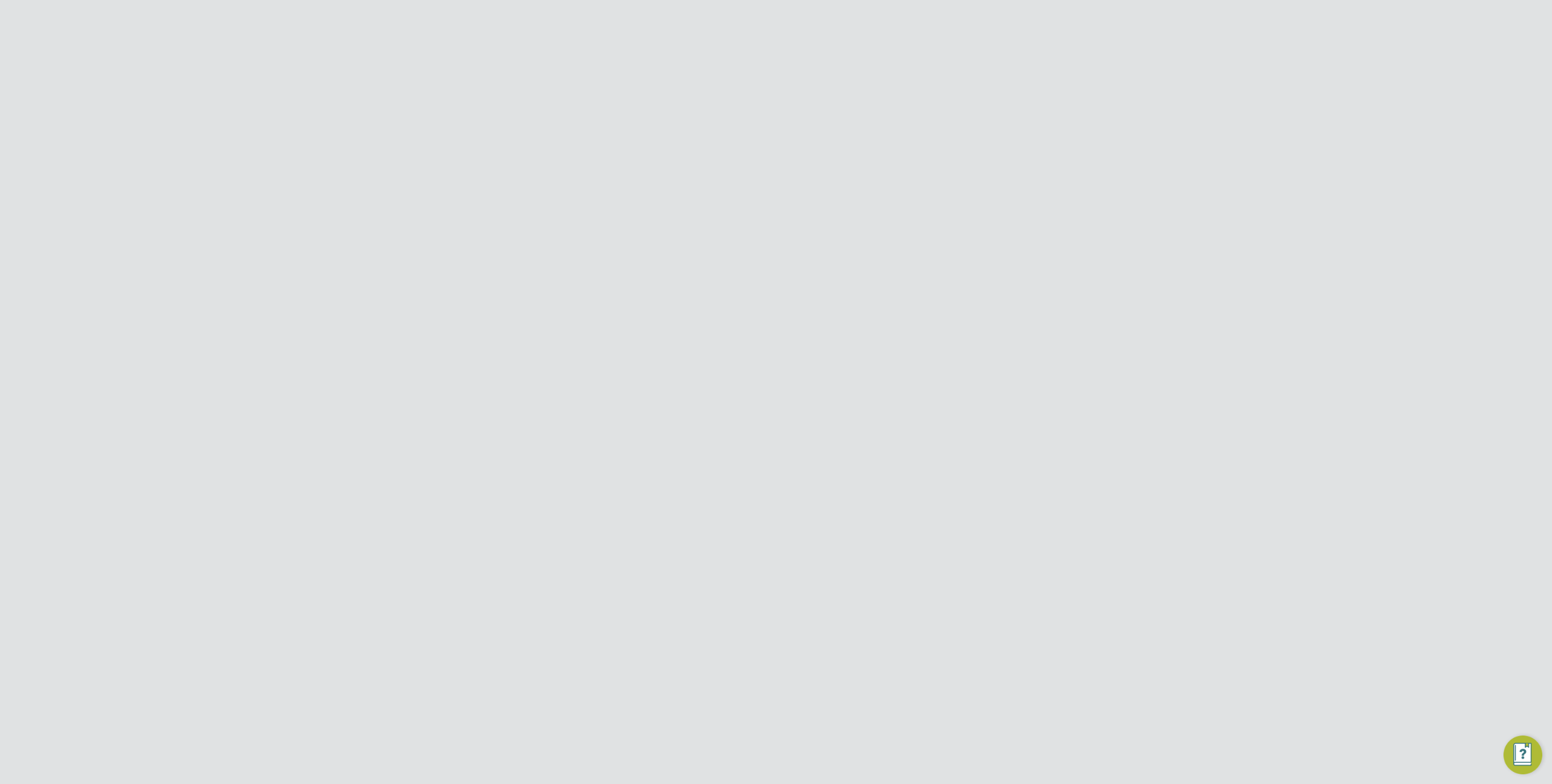
paste input "[EMAIL_ADDRESS][DOMAIN_NAME]"
type input "[EMAIL_ADDRESS][DOMAIN_NAME]"
click at [872, 256] on li "Personal Details" at bounding box center [776, 257] width 455 height 40
click at [732, 124] on h3 "A worker with the same email has been found" at bounding box center [775, 121] width 298 height 16
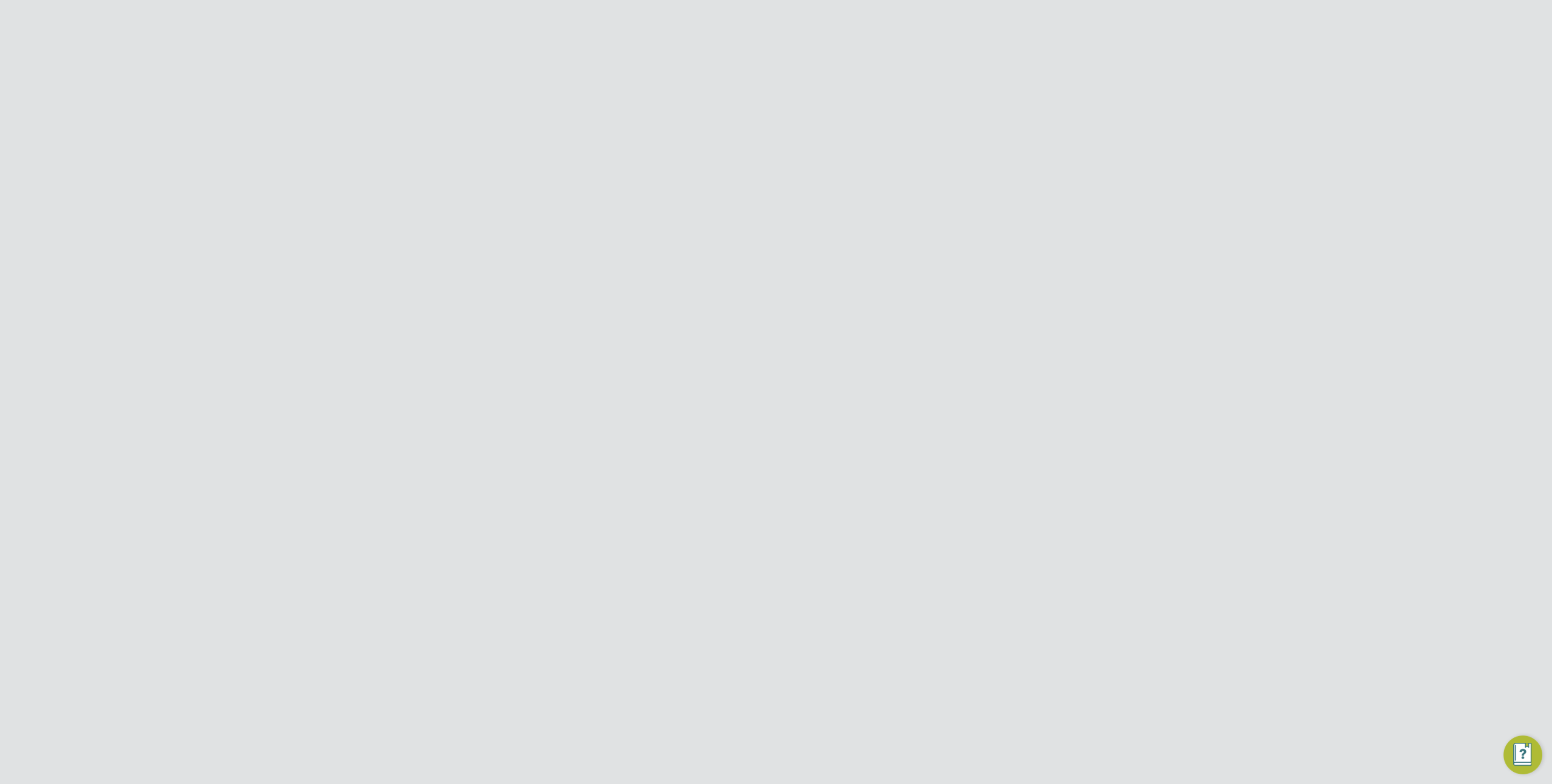
click at [732, 124] on h3 "A worker with the same email has been found" at bounding box center [775, 121] width 298 height 16
click at [695, 164] on label "Worker ID" at bounding box center [686, 163] width 121 height 13
click at [701, 162] on label "Worker ID" at bounding box center [686, 163] width 121 height 13
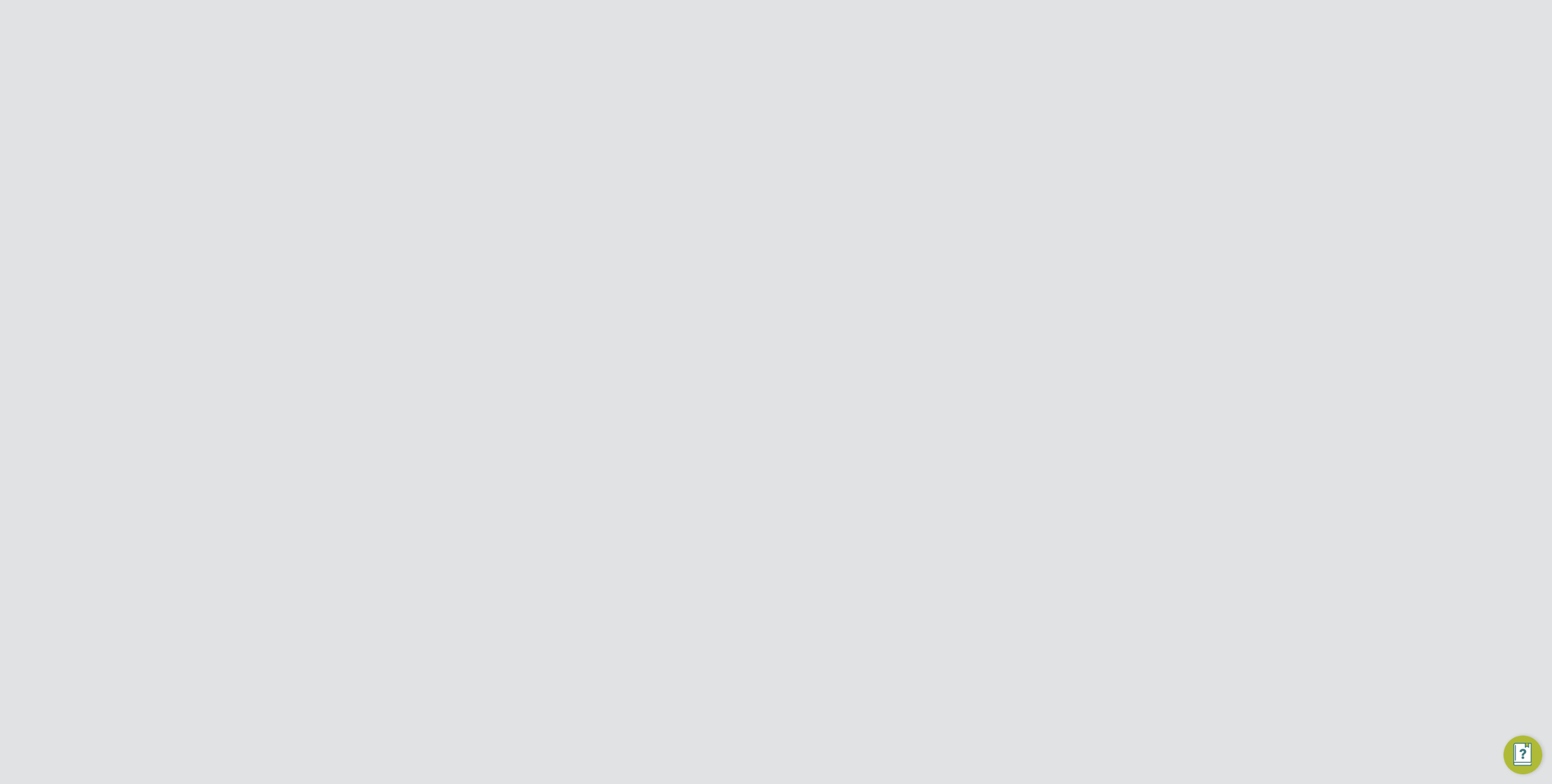
click at [701, 162] on label "Worker ID" at bounding box center [686, 163] width 121 height 13
click at [749, 163] on li "Worker ID" at bounding box center [775, 171] width 298 height 34
click at [636, 195] on div at bounding box center [632, 194] width 12 height 12
click at [894, 193] on span "what's this" at bounding box center [898, 194] width 46 height 12
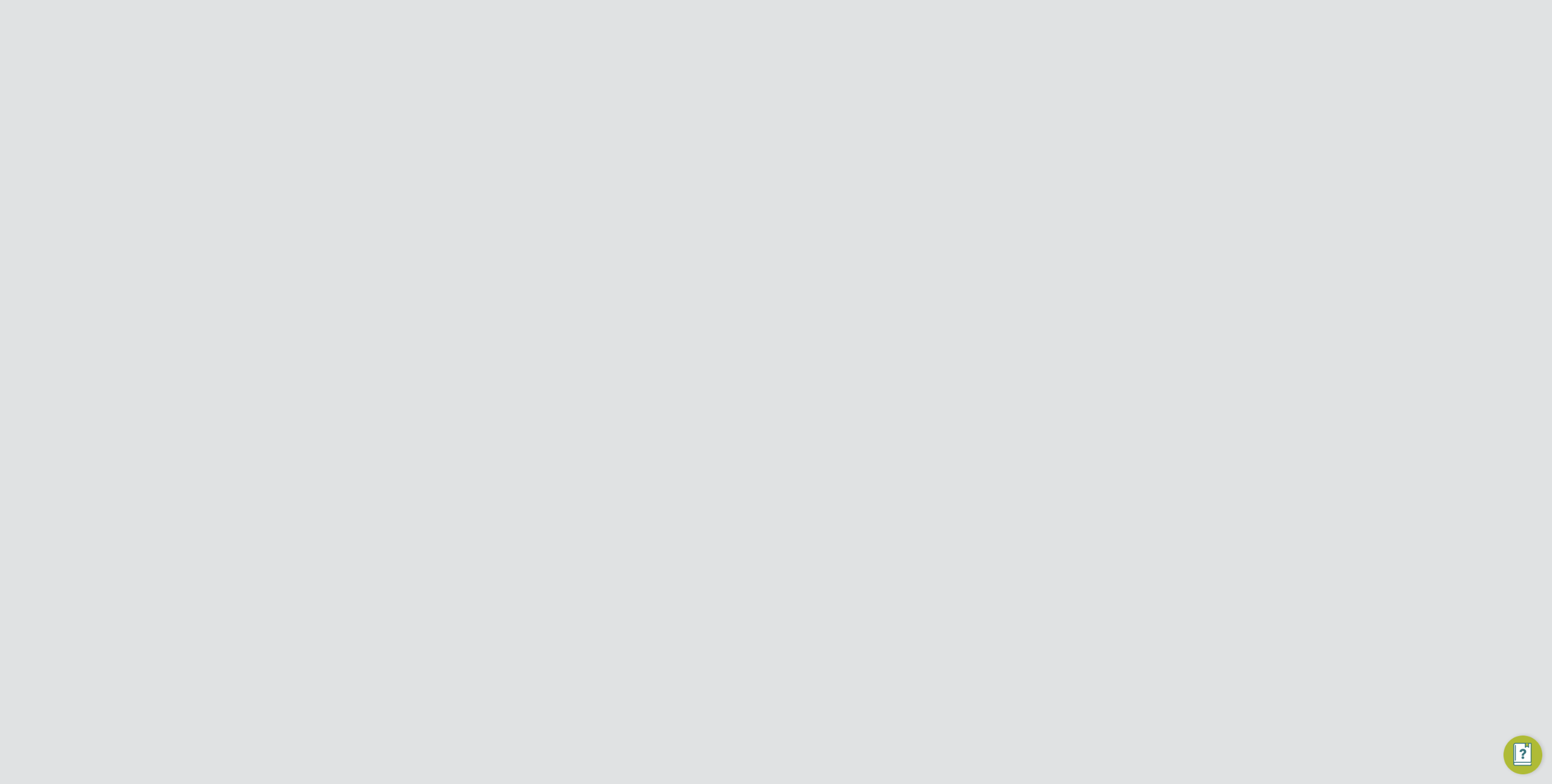
scroll to position [12, 47]
click at [770, 193] on li "This person gave me permission to access their data ( what's this )" at bounding box center [775, 201] width 298 height 25
click at [639, 195] on li "This person gave me permission to access their data ( what's this )" at bounding box center [775, 201] width 298 height 25
click at [636, 194] on div at bounding box center [632, 194] width 12 height 12
click at [639, 194] on li "This person gave me permission to access their data ( what's this )" at bounding box center [775, 201] width 298 height 25
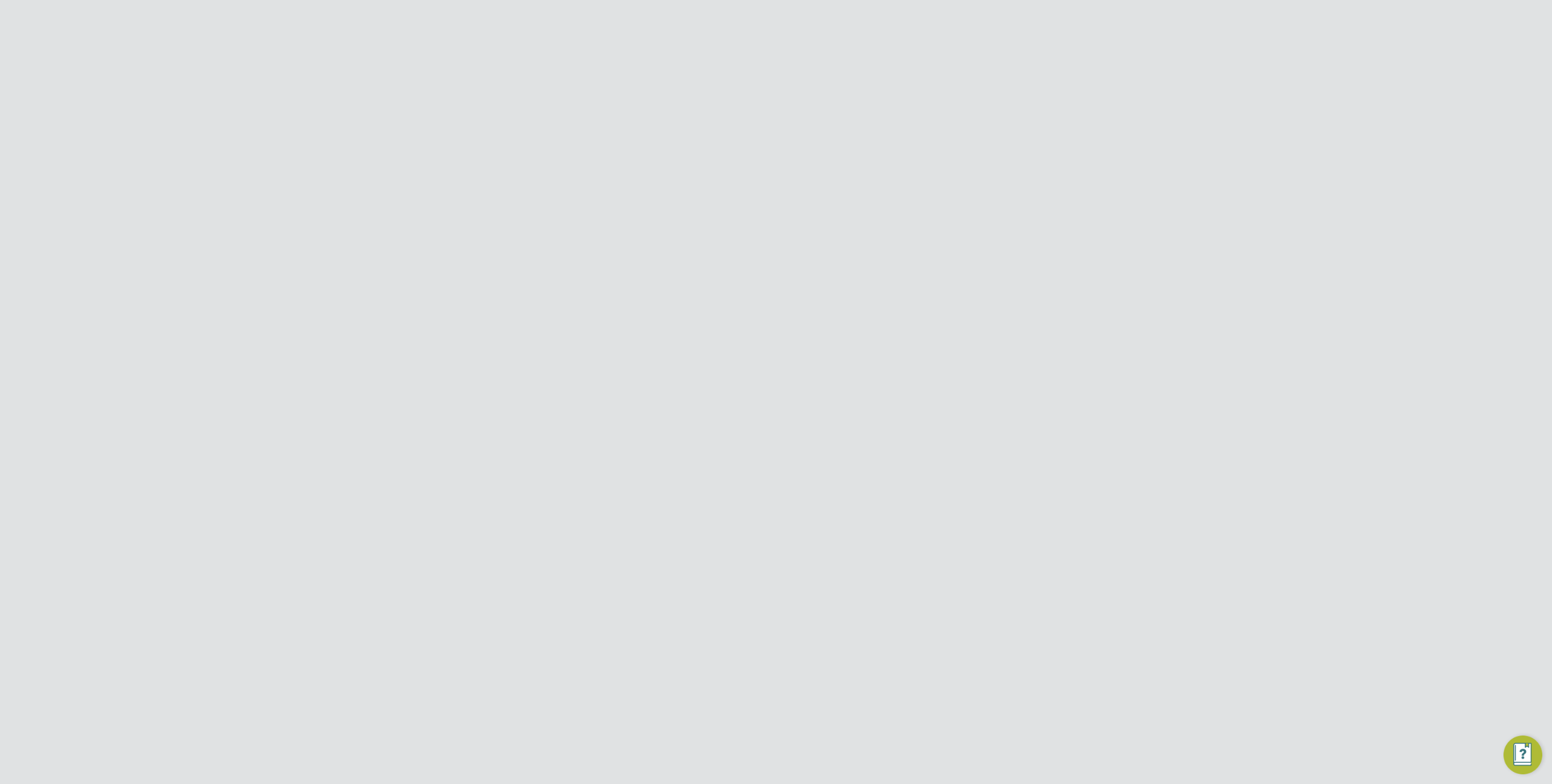
click at [770, 166] on input at bounding box center [832, 165] width 150 height 22
type input "RRR"
click at [665, 120] on h3 "A worker with the same email has been found" at bounding box center [775, 121] width 298 height 16
click at [894, 195] on span "what's this" at bounding box center [898, 194] width 46 height 12
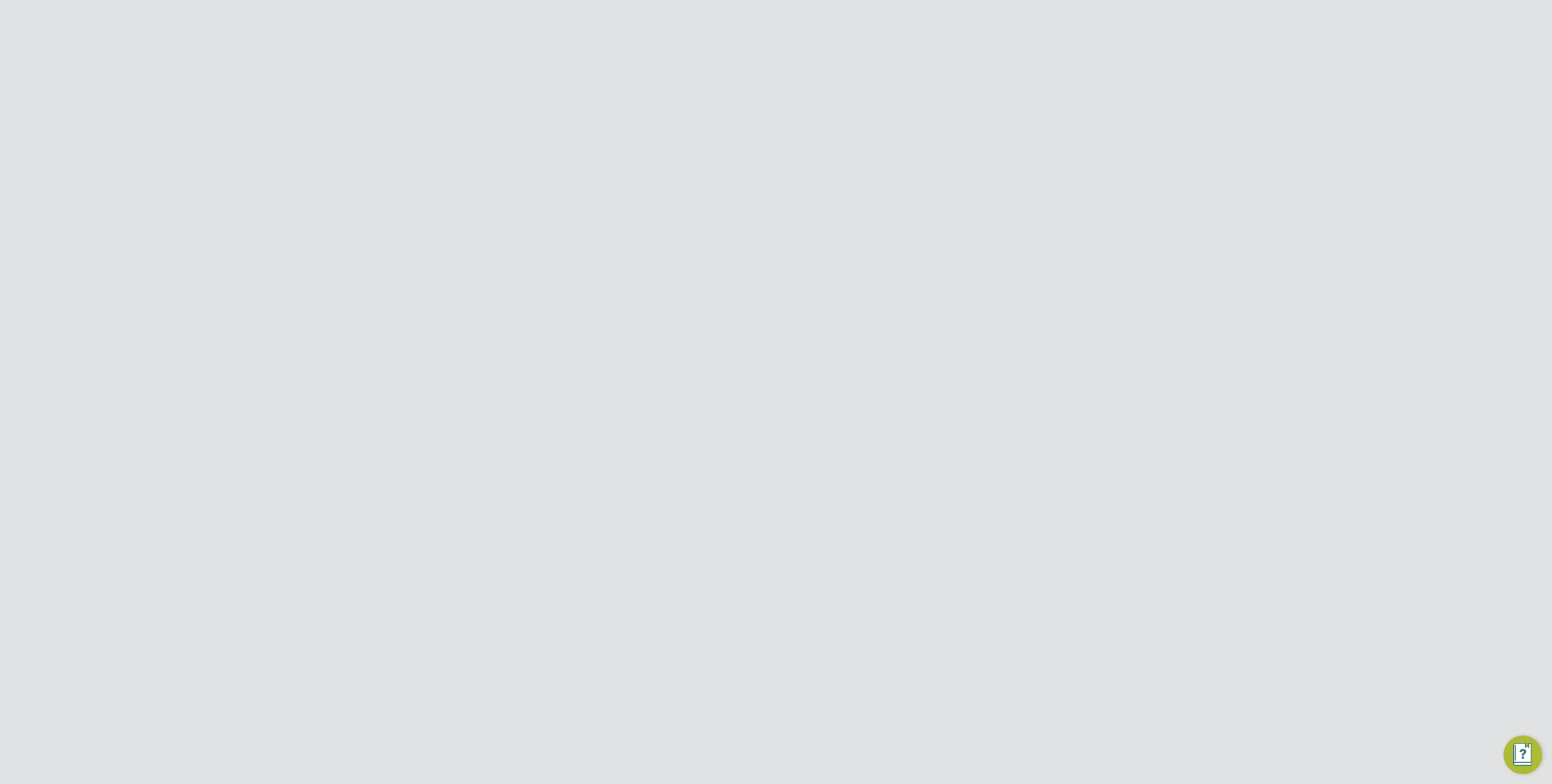
click at [821, 188] on li "This person gave me permission to access their data ( what's this )" at bounding box center [775, 201] width 298 height 25
click at [799, 218] on button "Create Connection" at bounding box center [801, 222] width 92 height 19
click at [708, 395] on span "Notify them that they have been registered" at bounding box center [784, 395] width 192 height 12
click at [697, 371] on span "Invite them to complete their registration" at bounding box center [784, 370] width 183 height 12
click at [799, 507] on button "Send Welcome Message" at bounding box center [804, 504] width 115 height 19
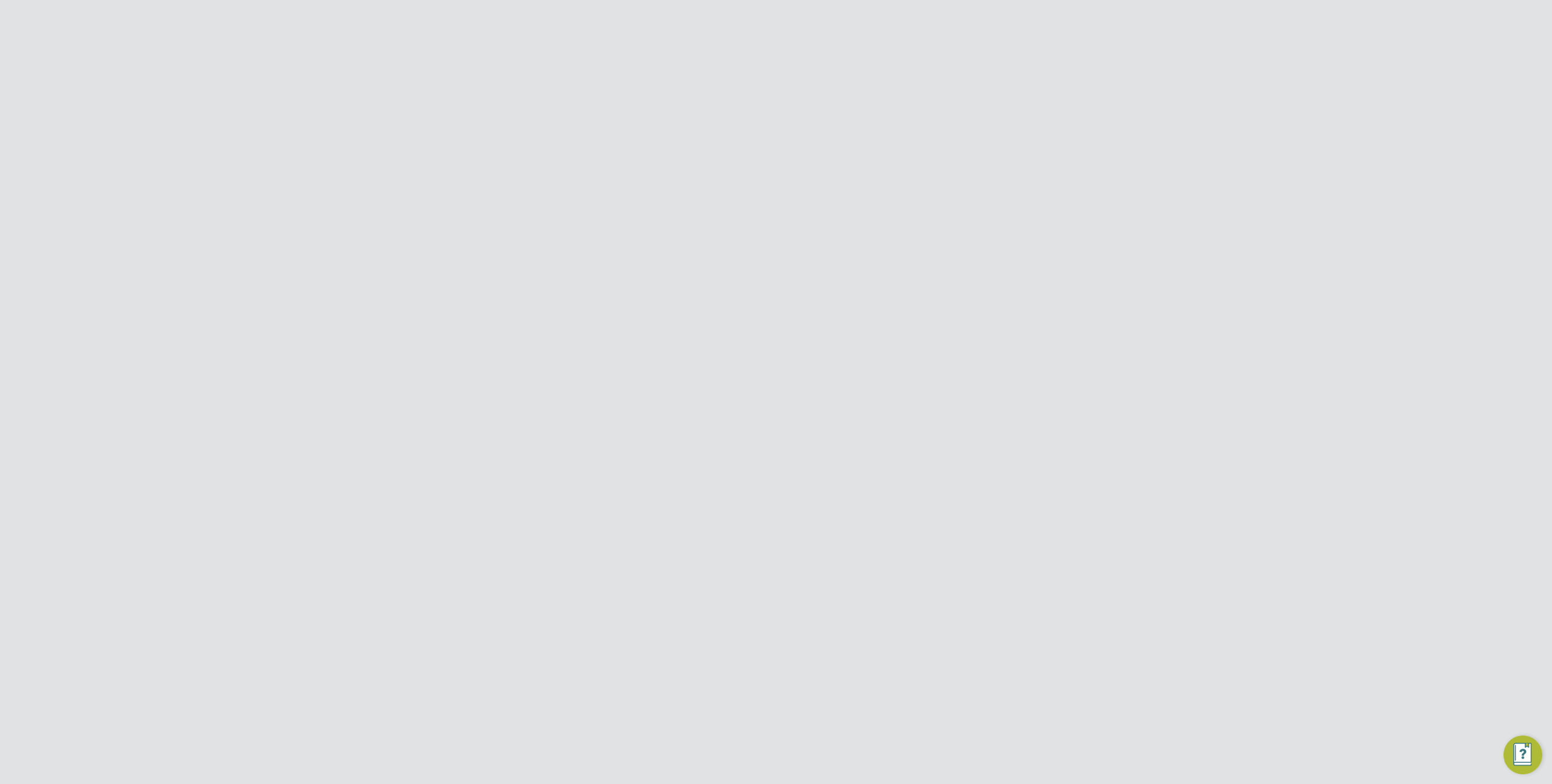
click at [880, 259] on div "Worker Registered You are being redirected to the worker's profile. Cancel Okay" at bounding box center [776, 392] width 1552 height 784
click at [378, 265] on span "Jobs" at bounding box center [370, 271] width 21 height 12
click at [388, 145] on span "Network" at bounding box center [380, 143] width 40 height 12
click at [390, 175] on link "Team Members" at bounding box center [393, 172] width 68 height 12
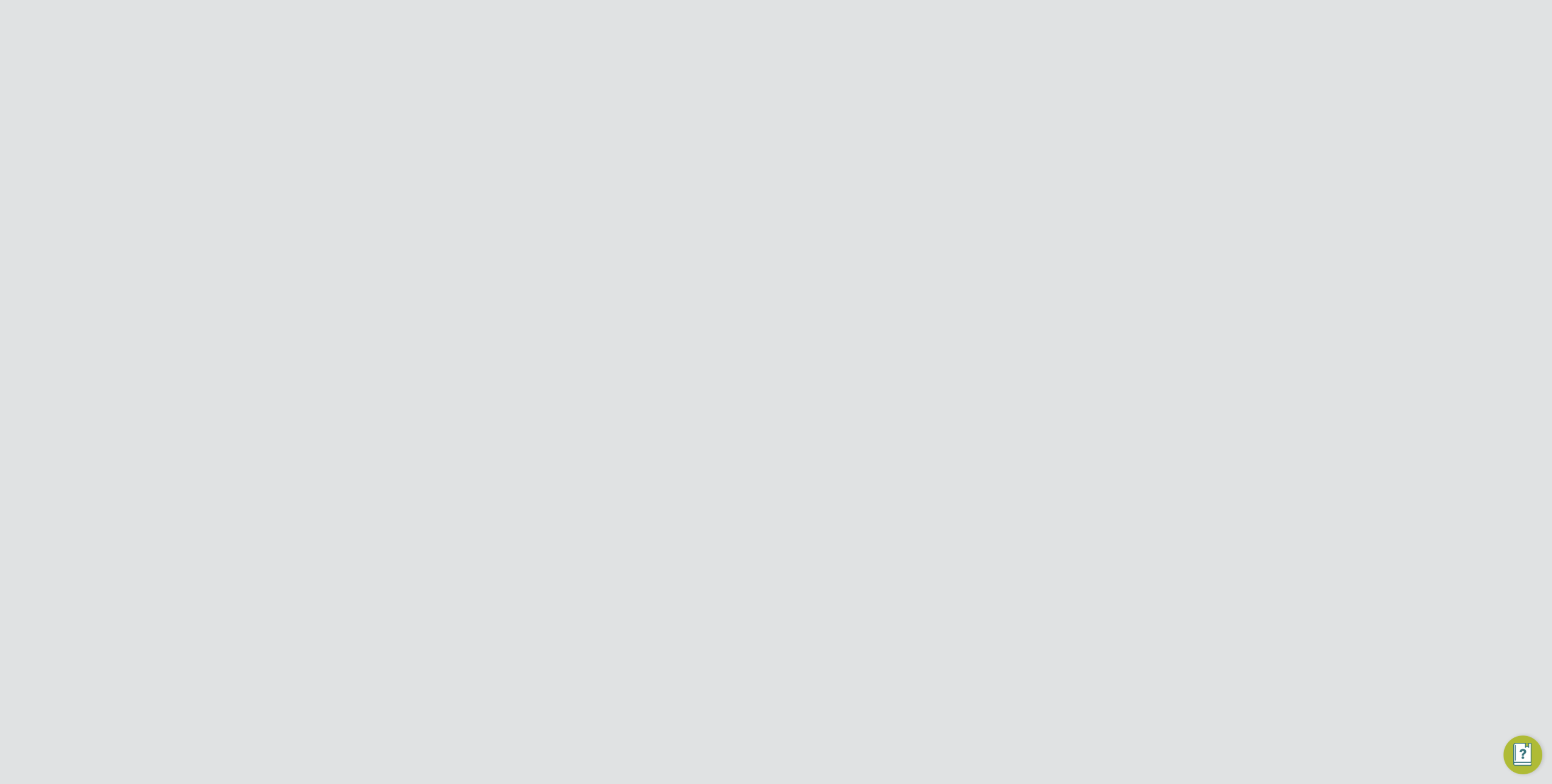
click at [388, 245] on link "Workers" at bounding box center [378, 249] width 37 height 12
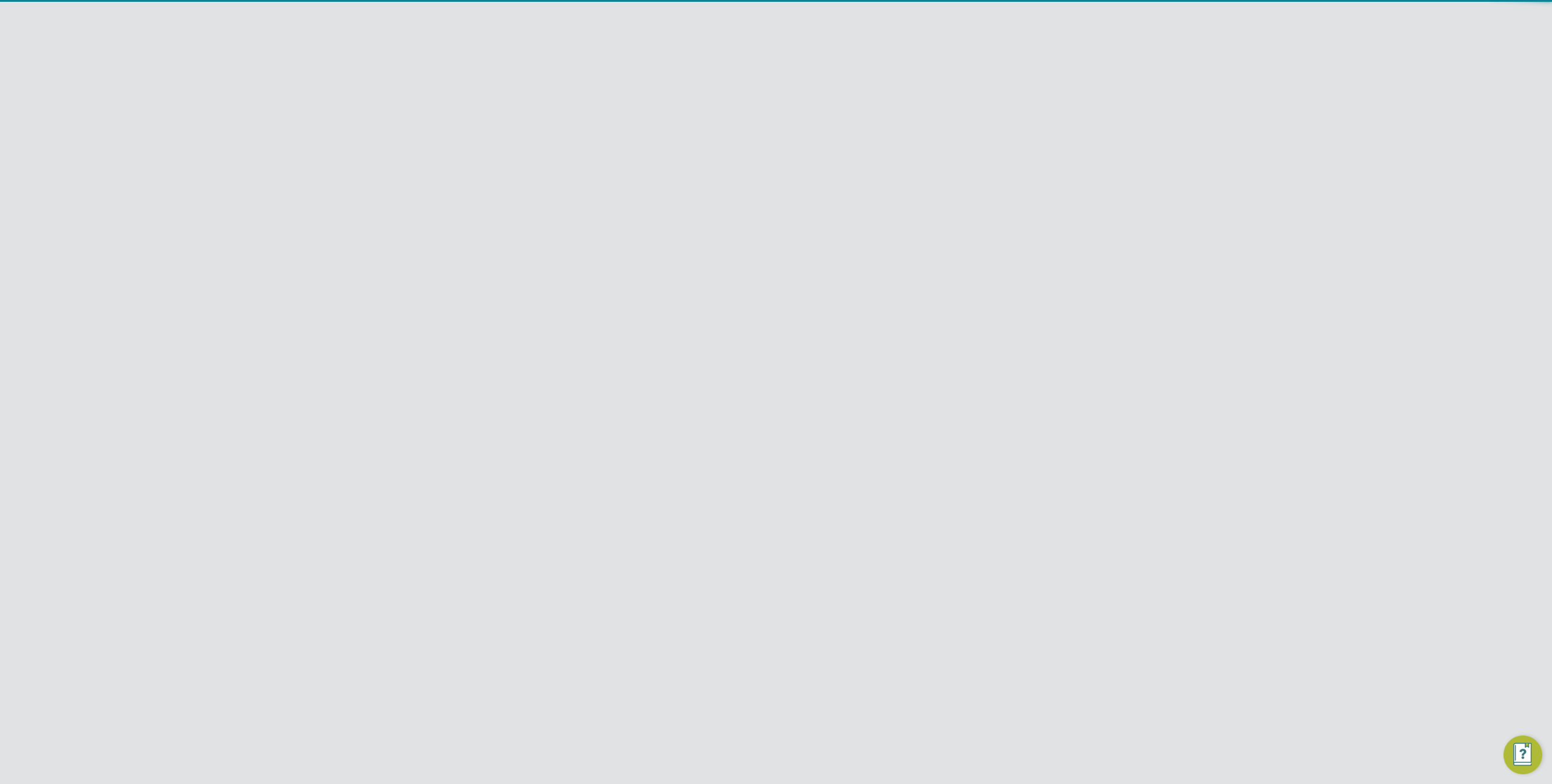
click at [1009, 113] on div "Workers New Worker" at bounding box center [775, 110] width 533 height 36
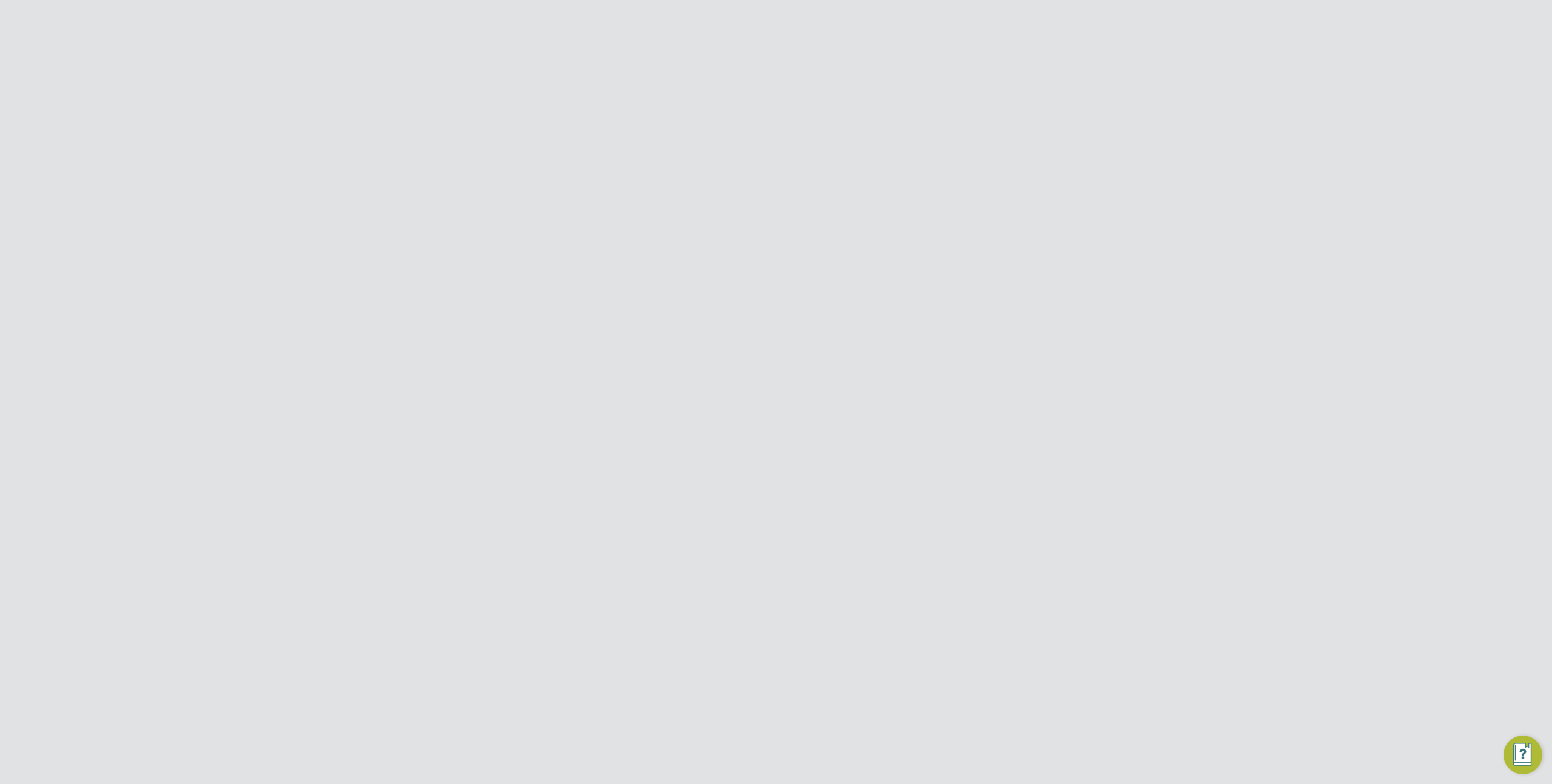
click at [1005, 102] on button "New Worker" at bounding box center [1009, 101] width 68 height 19
paste input "[EMAIL_ADDRESS][DOMAIN_NAME]"
type input "[EMAIL_ADDRESS][DOMAIN_NAME]"
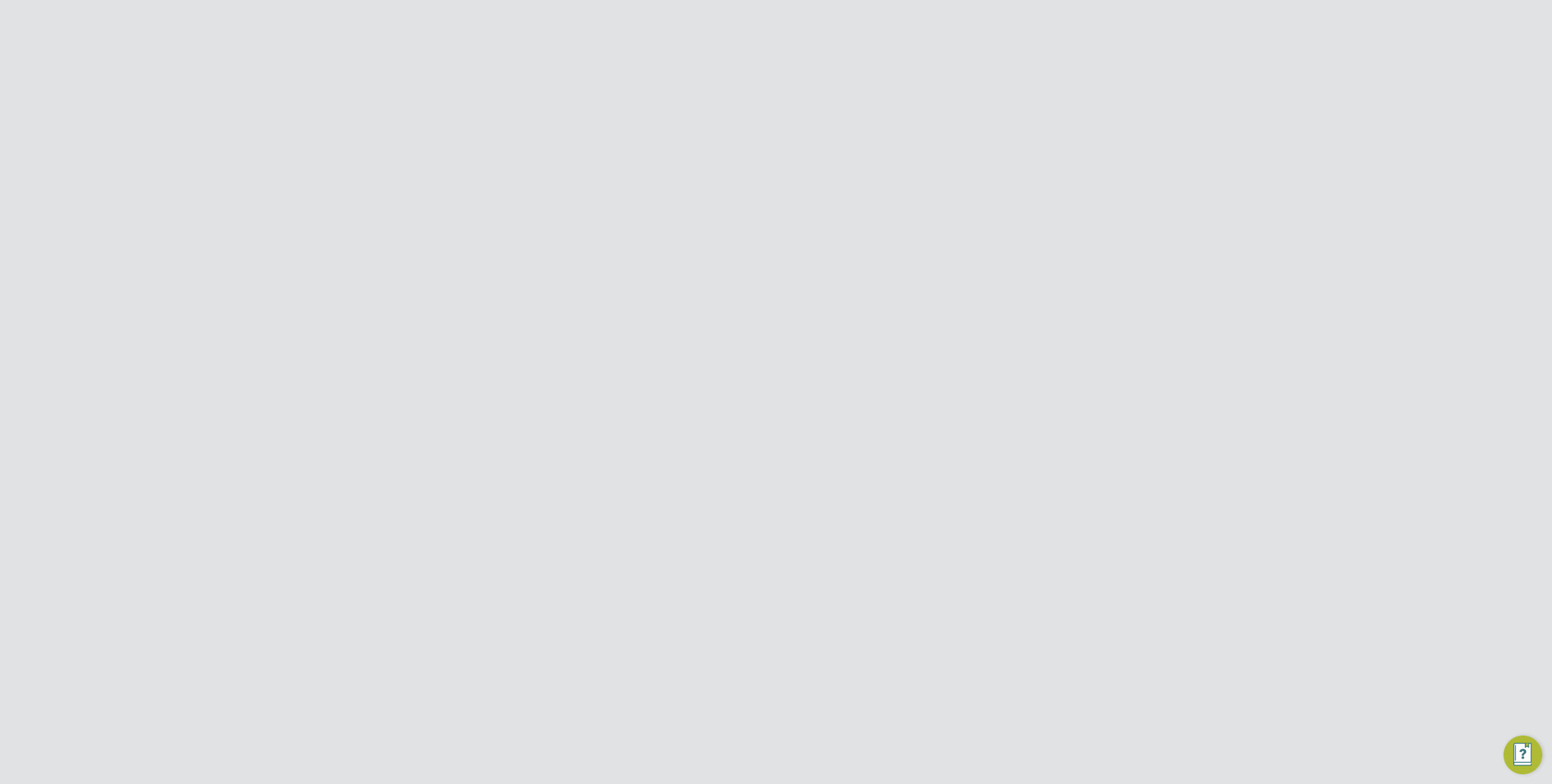
click at [828, 182] on li "Email 58885@testop.com" at bounding box center [776, 174] width 455 height 34
click at [809, 284] on div "Worker Already Exists You have already added a worker with that email. Cancel O…" at bounding box center [776, 392] width 1552 height 784
click at [801, 223] on input at bounding box center [754, 214] width 150 height 22
click at [1009, 102] on div at bounding box center [1009, 98] width 22 height 22
click at [823, 32] on input "Demo ENGAGE Agency" at bounding box center [797, 19] width 206 height 28
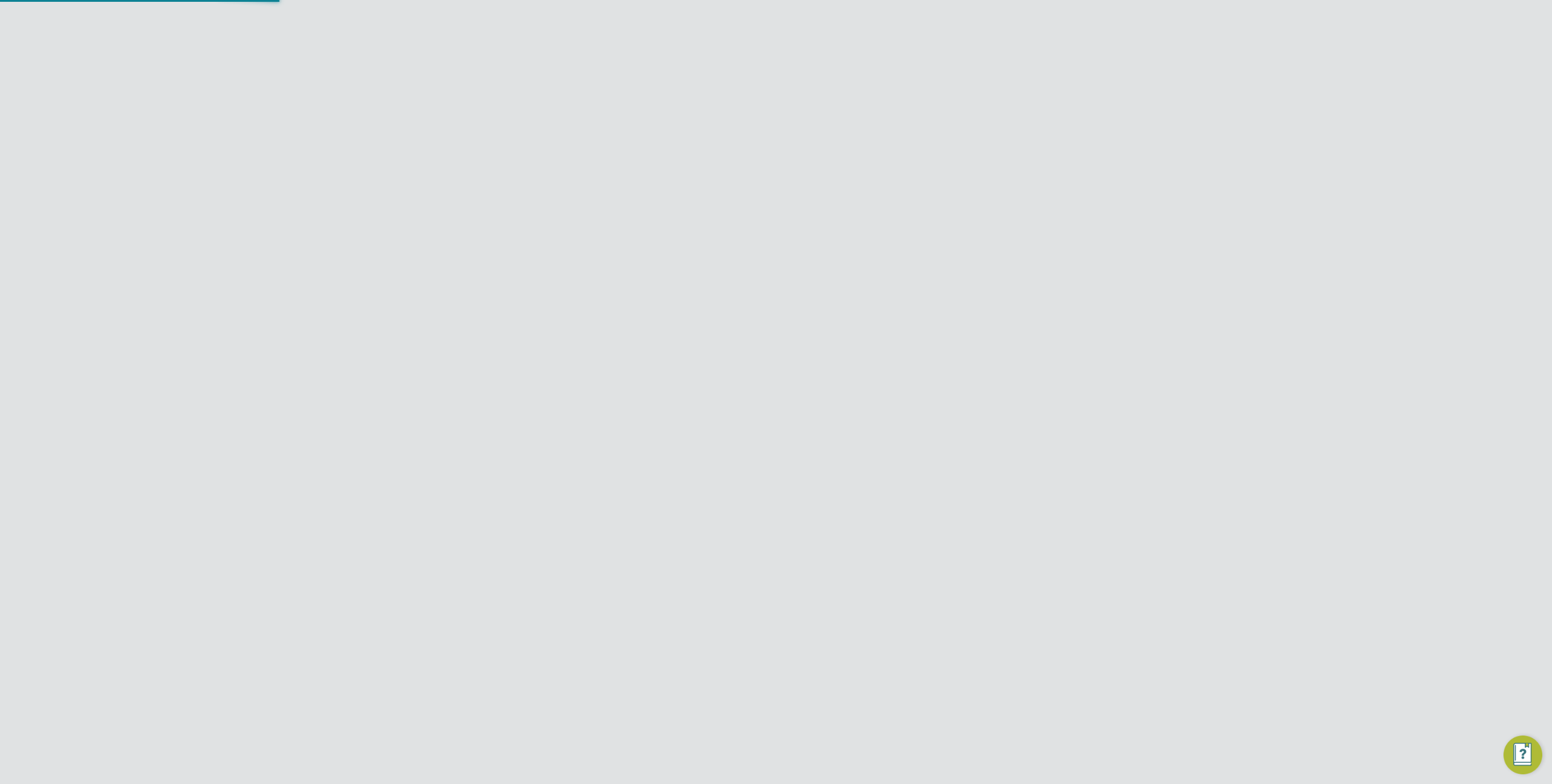
click at [823, 32] on input "Demo ENGAGE Agency" at bounding box center [797, 19] width 206 height 28
click at [813, 83] on span "Demo ENGAGE End Hirer" at bounding box center [761, 78] width 116 height 14
type input "Demo ENGAGE End Hirer"
click at [1000, 105] on button "New Worker" at bounding box center [1009, 101] width 68 height 19
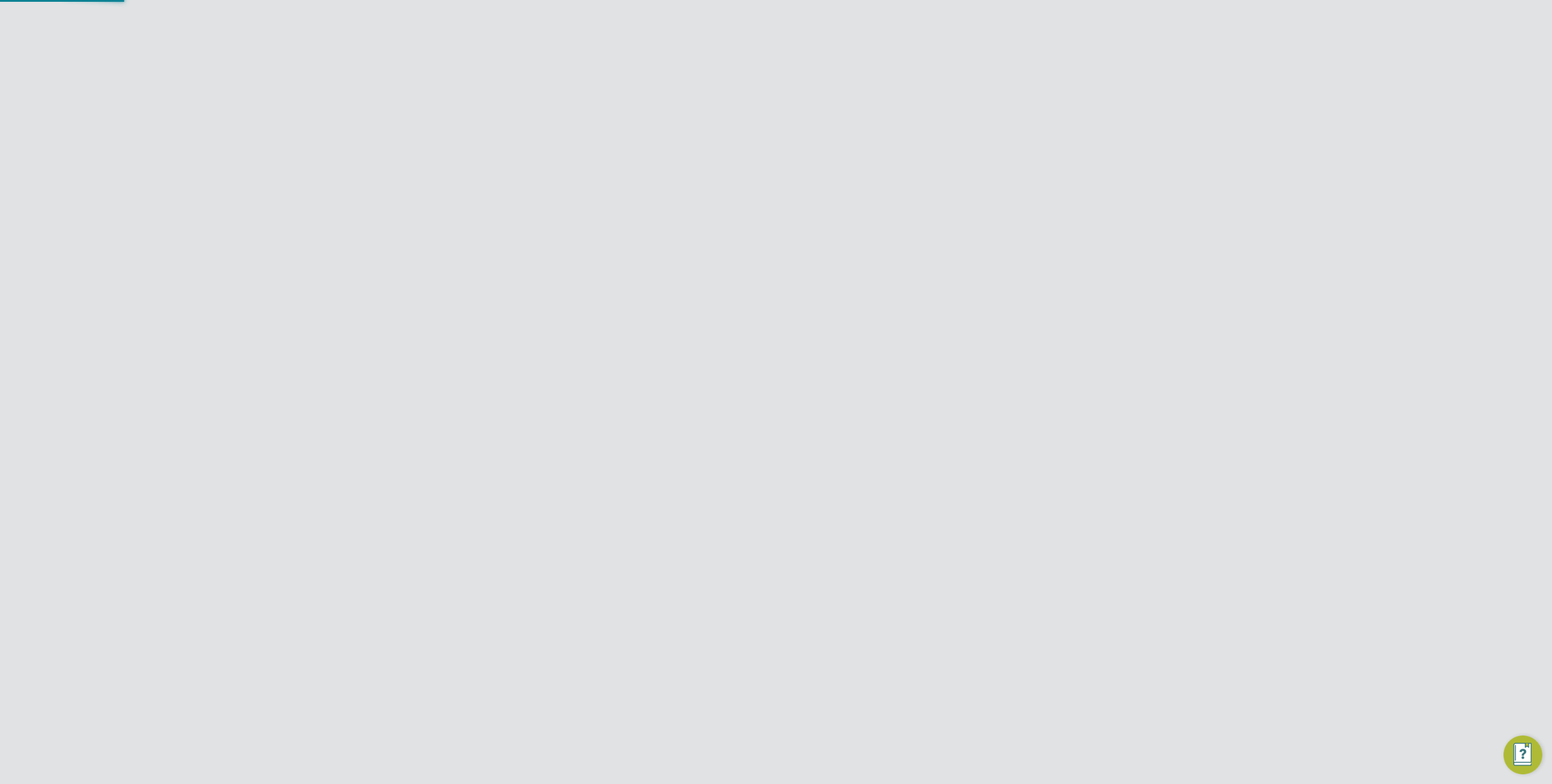
click at [831, 171] on input at bounding box center [840, 168] width 150 height 22
paste input "[EMAIL_ADDRESS][DOMAIN_NAME]"
type input "[EMAIL_ADDRESS][DOMAIN_NAME]"
click at [859, 255] on li "Personal Details" at bounding box center [774, 257] width 280 height 40
click at [851, 218] on li "Create Connection Cancel" at bounding box center [775, 228] width 298 height 32
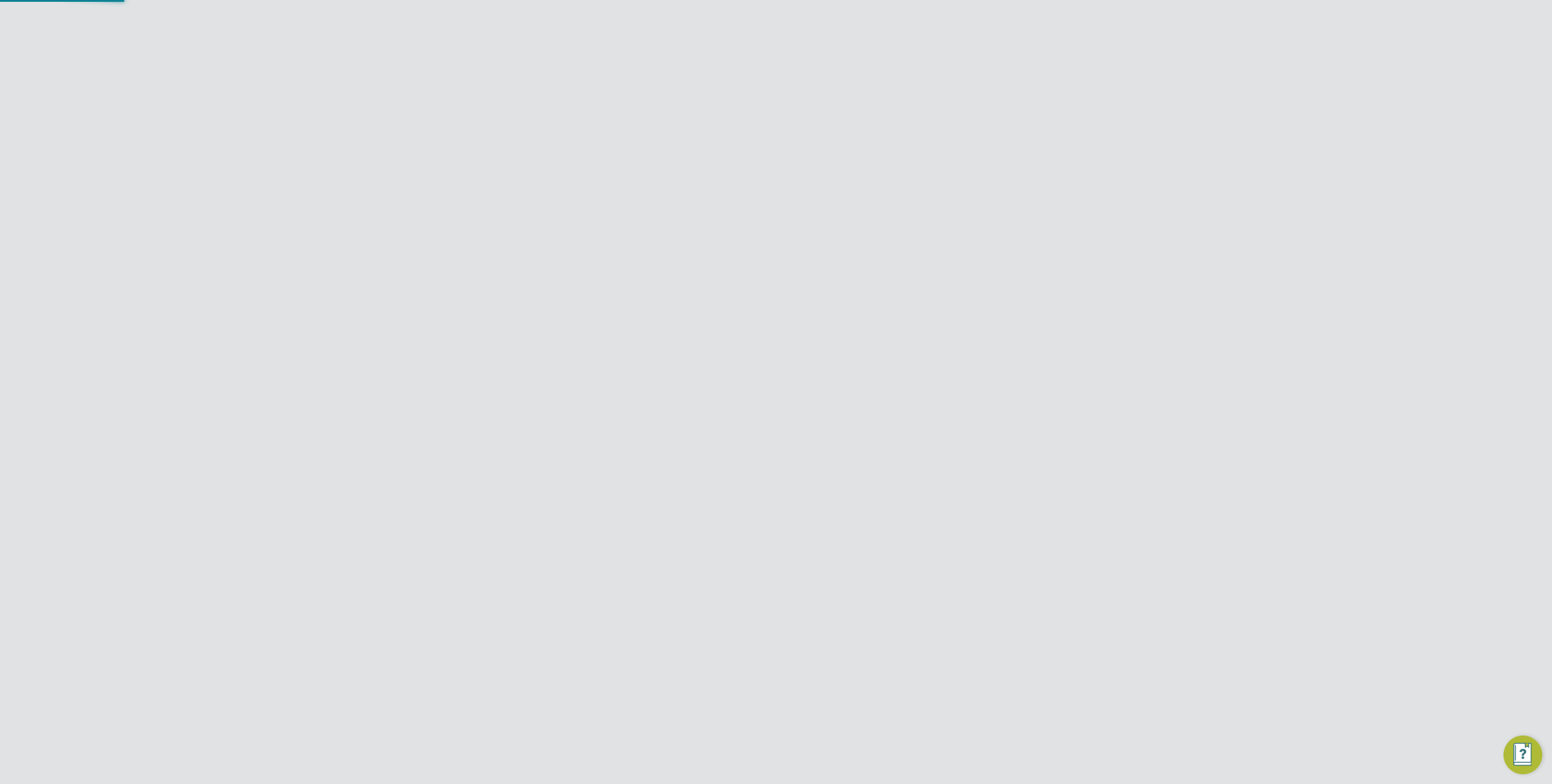
scroll to position [172, 338]
click at [807, 165] on input at bounding box center [832, 165] width 150 height 22
click at [631, 193] on div at bounding box center [632, 194] width 12 height 12
click at [798, 173] on input at bounding box center [832, 165] width 150 height 22
type input "CCCC"
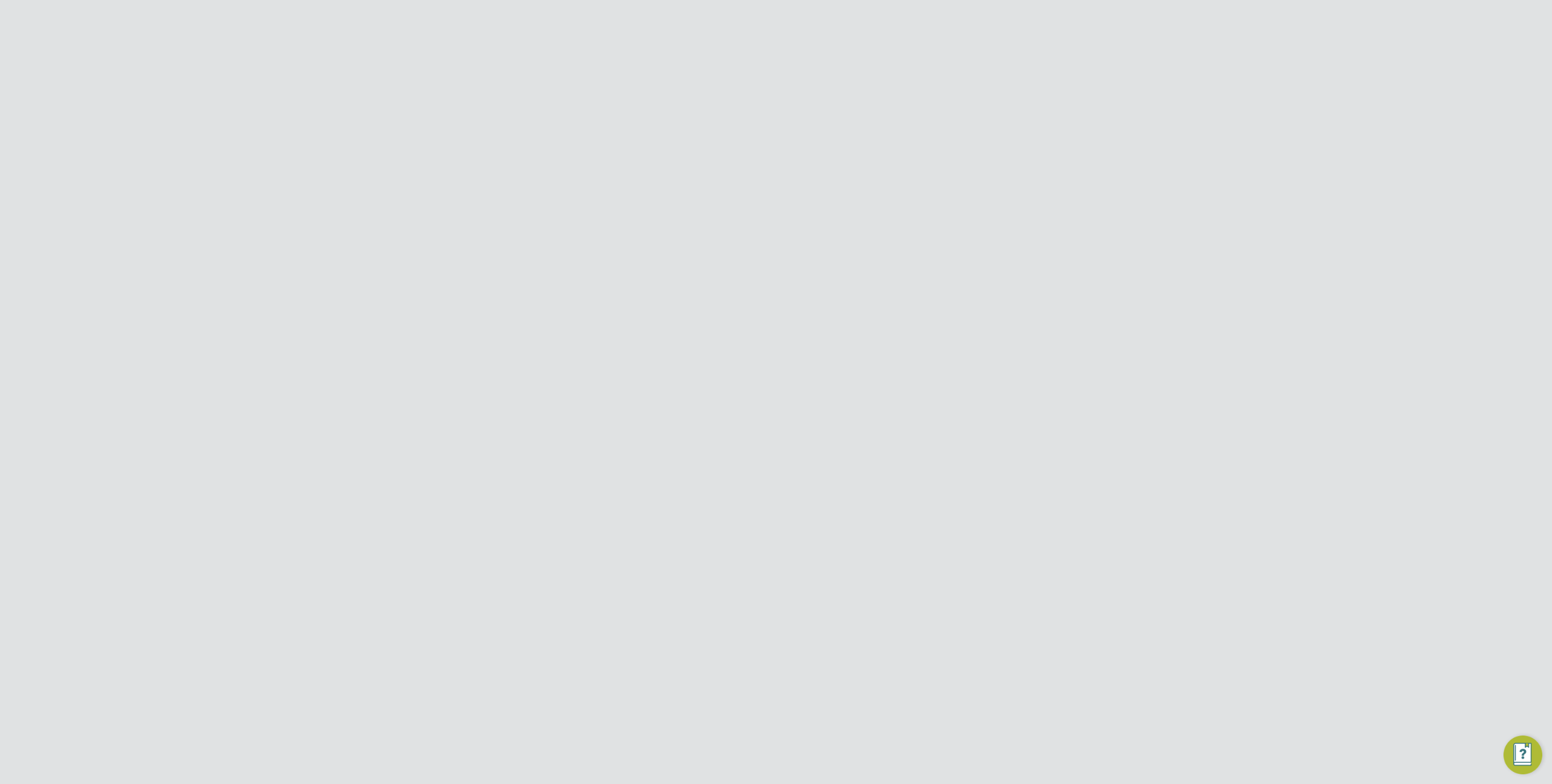
click at [660, 126] on h3 "A worker with the same email has been found" at bounding box center [775, 121] width 298 height 16
click at [738, 123] on h3 "A worker with the same email has been found" at bounding box center [775, 121] width 298 height 16
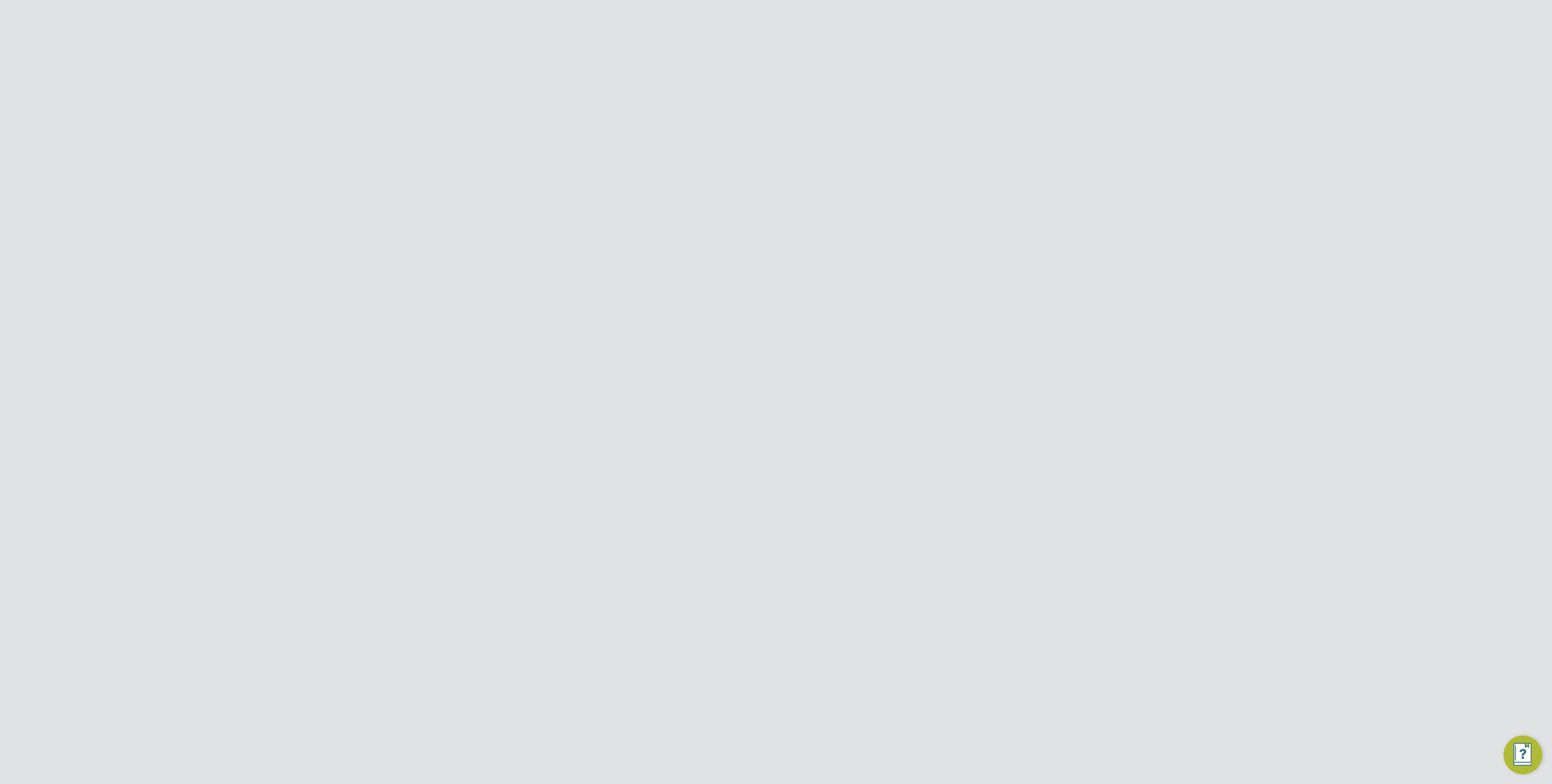
click at [738, 123] on h3 "A worker with the same email has been found" at bounding box center [775, 121] width 298 height 16
click at [706, 123] on h3 "A worker with the same email has been found" at bounding box center [775, 121] width 298 height 16
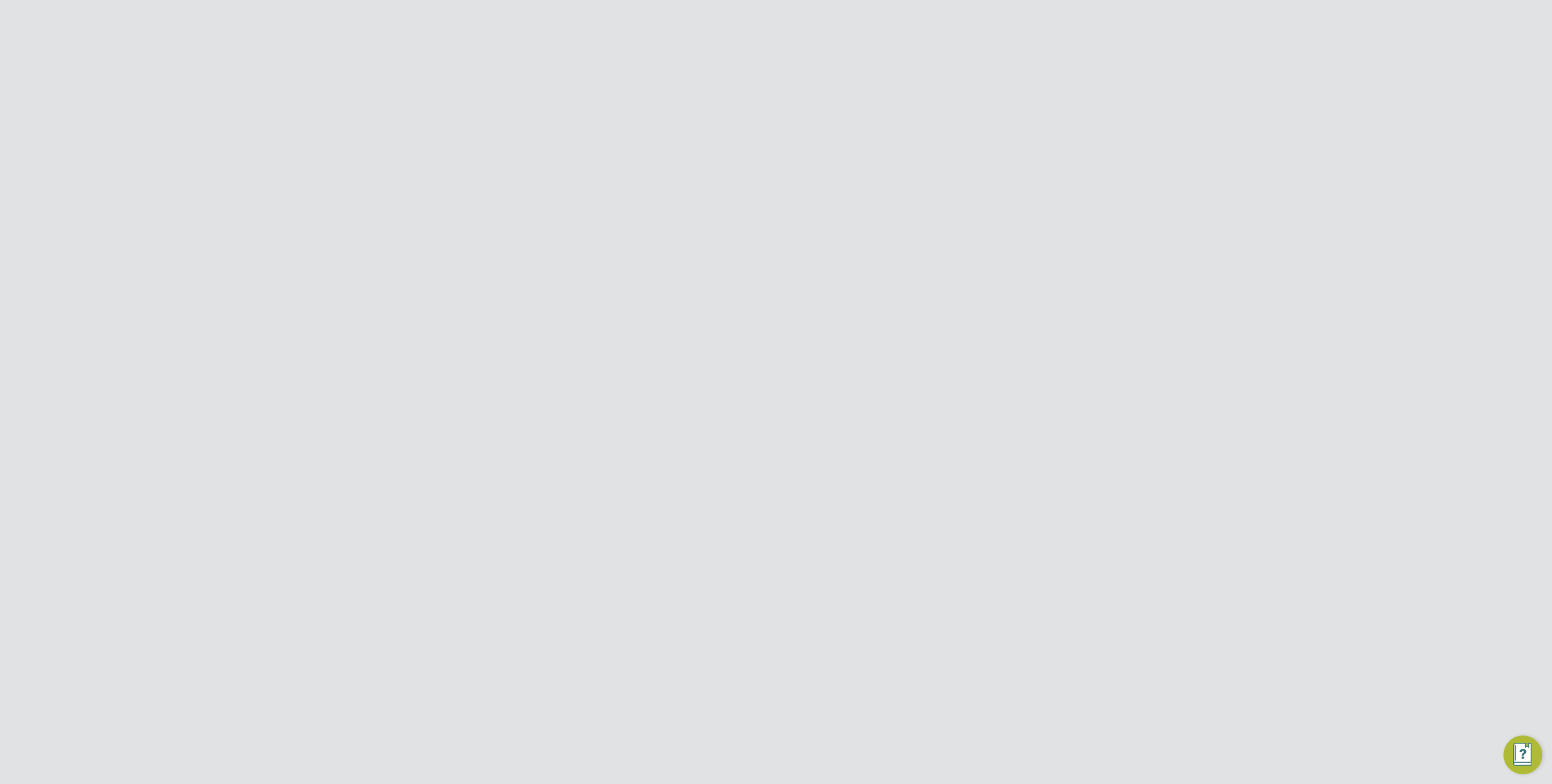
click at [735, 161] on label "Worker ID" at bounding box center [686, 163] width 121 height 13
click at [690, 192] on li "This person gave me permission to access their data ( what's this )" at bounding box center [775, 201] width 298 height 25
